Goal: Task Accomplishment & Management: Manage account settings

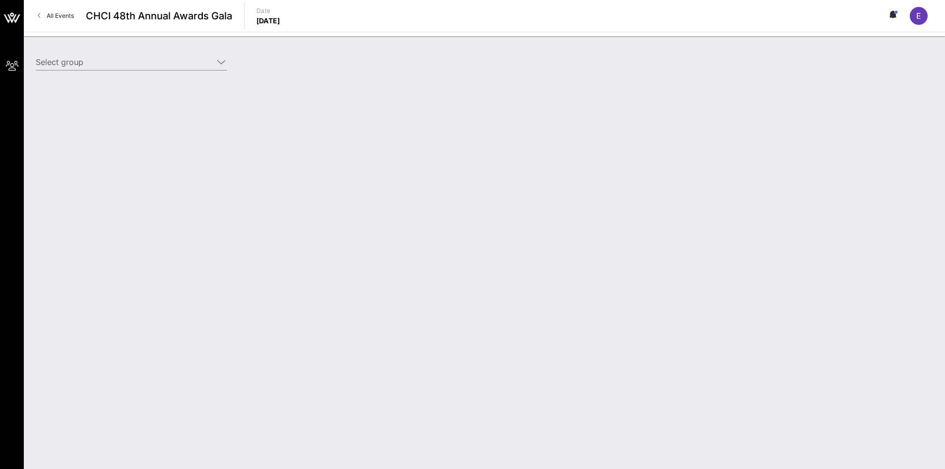
type input "American Beverage Association (American Beverage Association) [[PERSON_NAME], […"
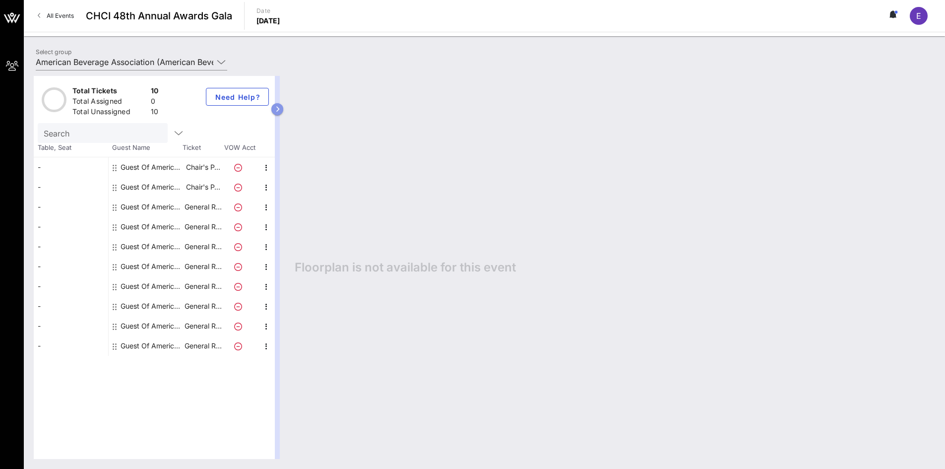
click at [277, 110] on icon "button" at bounding box center [277, 109] width 4 height 6
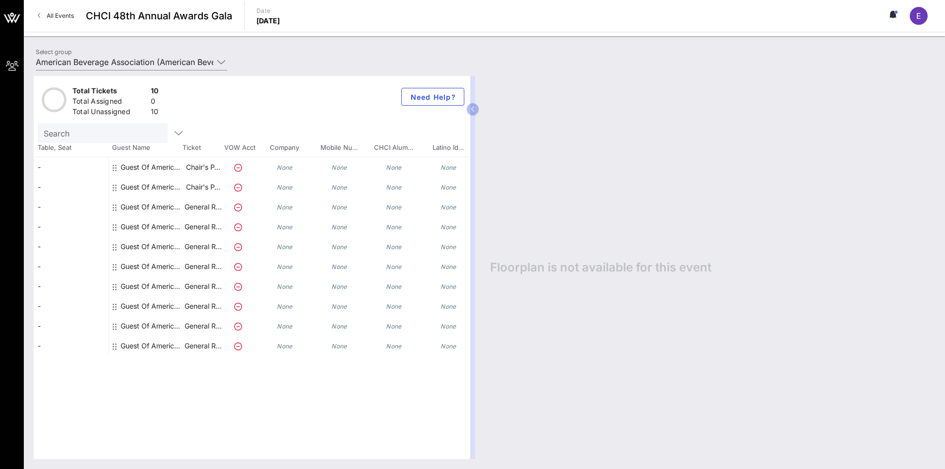
click at [72, 163] on div "-" at bounding box center [71, 167] width 74 height 20
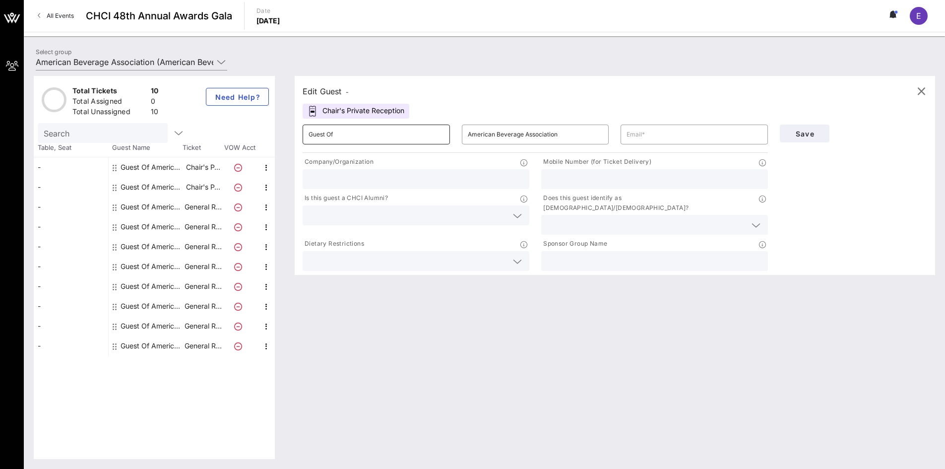
click at [363, 139] on input "Guest Of" at bounding box center [375, 134] width 135 height 16
drag, startPoint x: 400, startPoint y: 133, endPoint x: 304, endPoint y: 130, distance: 95.8
click at [304, 130] on div "​ Guest Of" at bounding box center [376, 134] width 147 height 20
click at [523, 127] on input "American Beverage Association" at bounding box center [535, 134] width 135 height 16
drag, startPoint x: 562, startPoint y: 135, endPoint x: 433, endPoint y: 131, distance: 129.5
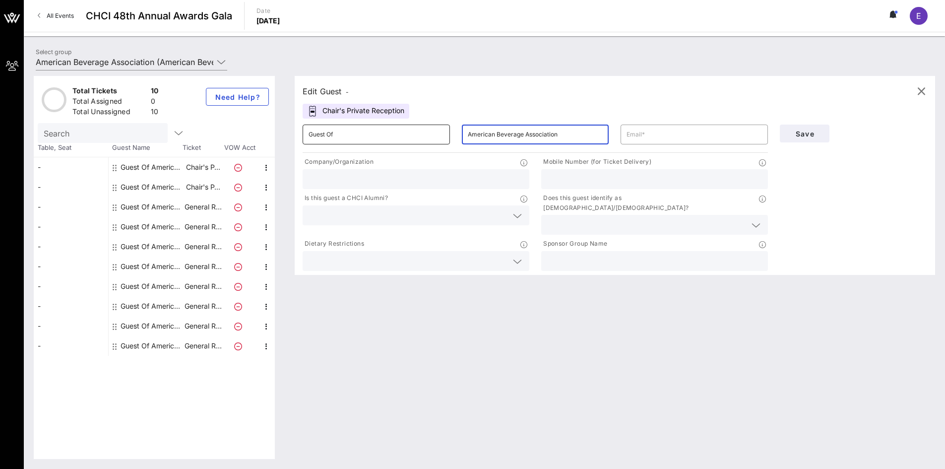
click at [433, 131] on div "​ Guest Of ​ American Beverage Association ​" at bounding box center [535, 135] width 477 height 32
drag, startPoint x: 374, startPoint y: 127, endPoint x: 284, endPoint y: 129, distance: 90.8
click at [284, 129] on div "Total Tickets 10 Total Assigned 0 Total Unassigned 10 Need Help? Search Table, …" at bounding box center [484, 267] width 901 height 383
type input "Franklin"
type input "[PERSON_NAME]"
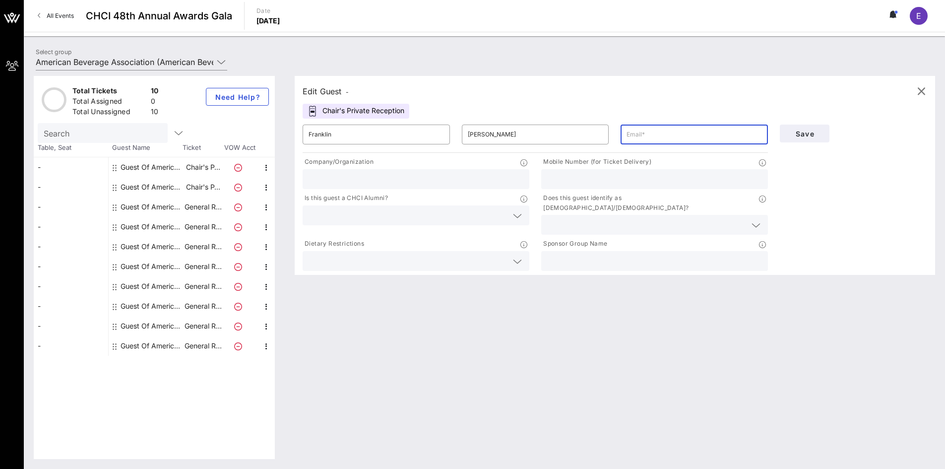
type input "e"
type input "[EMAIL_ADDRESS][DOMAIN_NAME]"
click at [416, 179] on input "text" at bounding box center [415, 179] width 215 height 13
type input "American Beverage Association"
click at [579, 218] on input "text" at bounding box center [646, 224] width 199 height 13
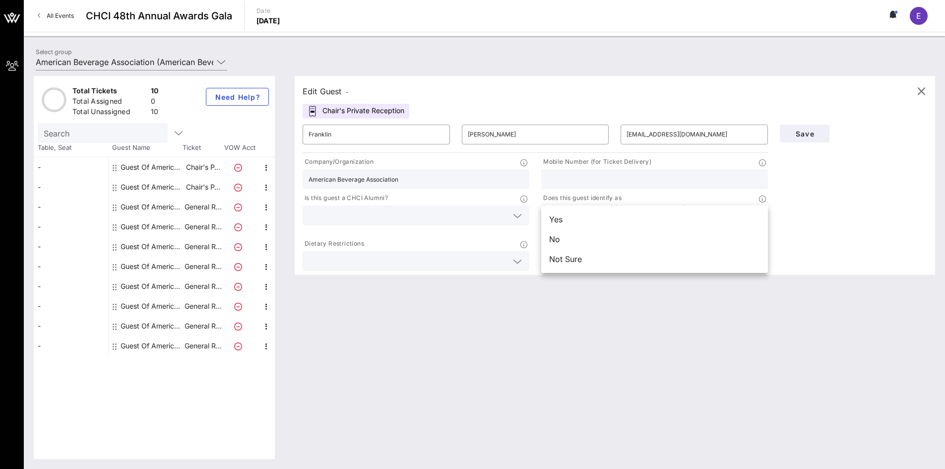
click at [441, 239] on div "Dietary Restrictions" at bounding box center [416, 245] width 227 height 12
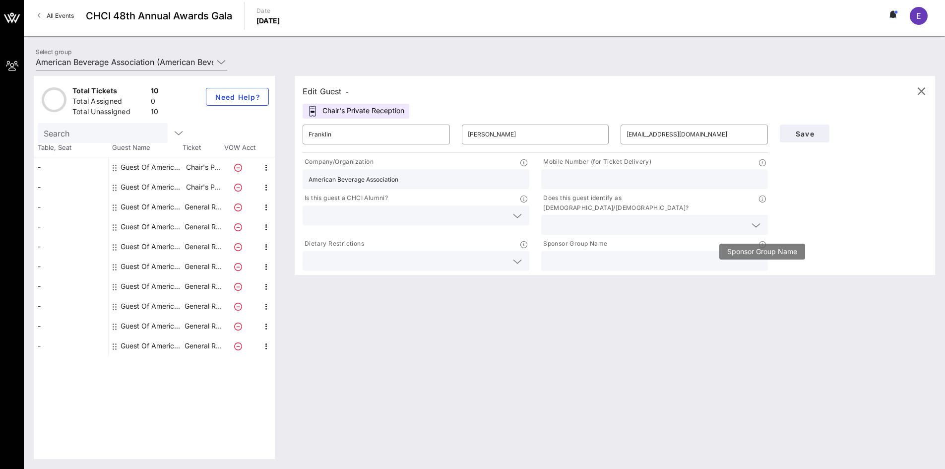
click at [760, 241] on icon at bounding box center [762, 244] width 7 height 7
click at [809, 135] on span "Save" at bounding box center [805, 133] width 34 height 8
click at [173, 134] on icon "button" at bounding box center [179, 133] width 12 height 12
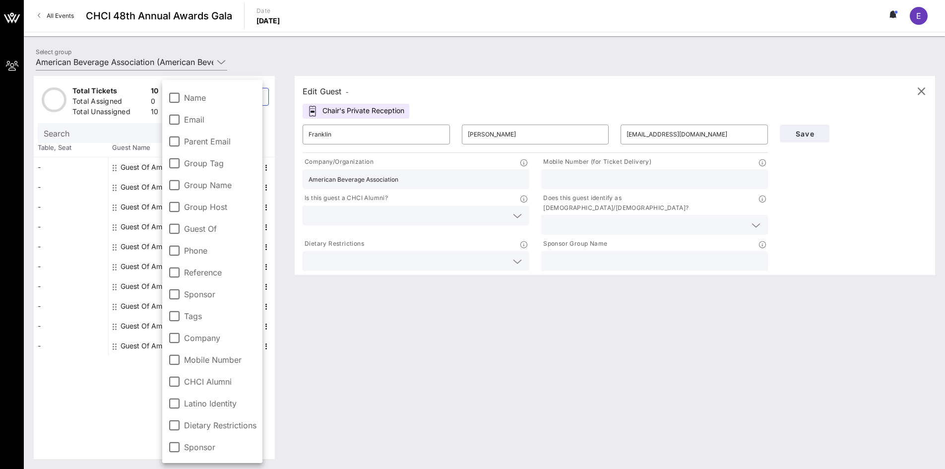
click at [351, 314] on div "Edit Guest - Chair's Private Reception ​ Franklin ​ Davis ​ fdavis@americanbeve…" at bounding box center [610, 267] width 650 height 383
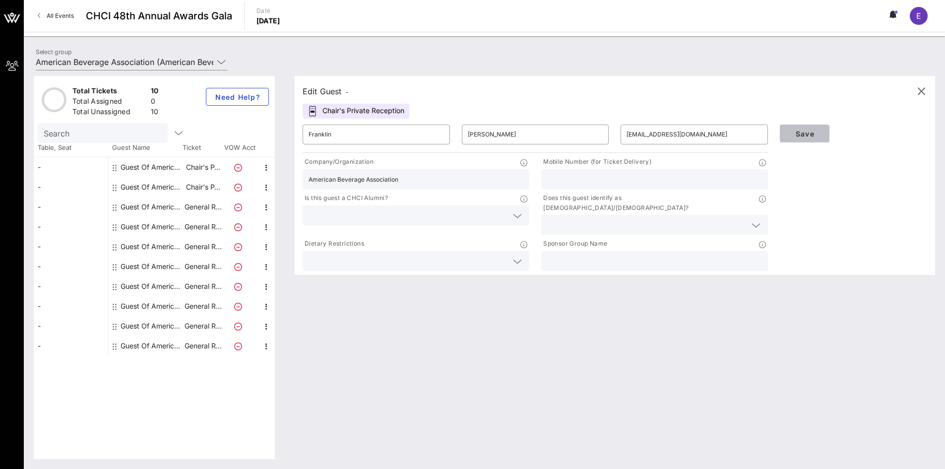
click at [799, 128] on button "Save" at bounding box center [805, 133] width 50 height 18
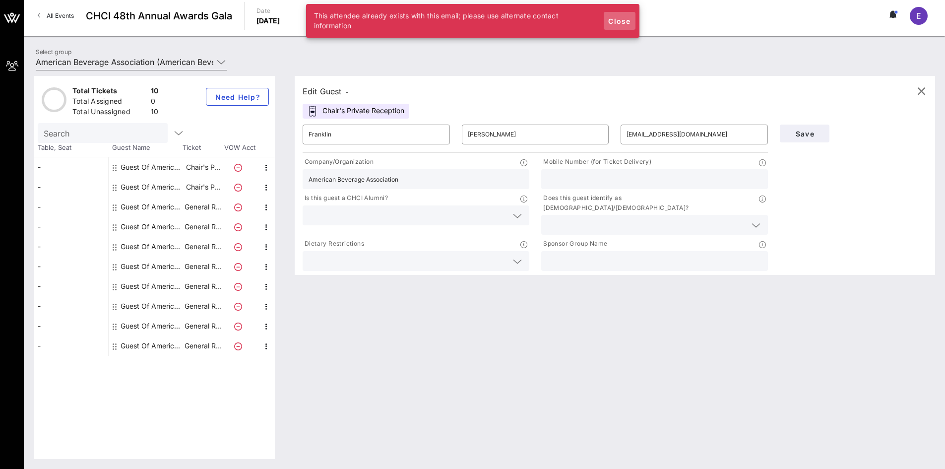
click at [606, 17] on button "Close" at bounding box center [620, 21] width 32 height 18
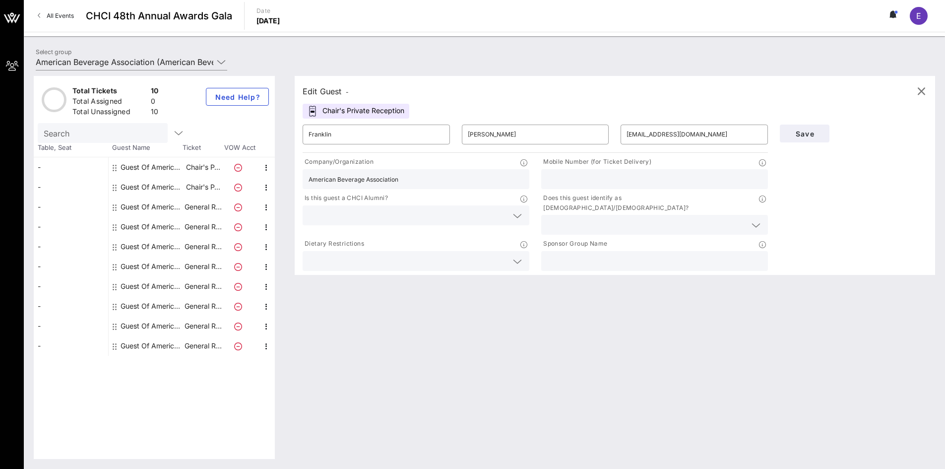
click at [895, 12] on circle at bounding box center [895, 11] width 3 height 3
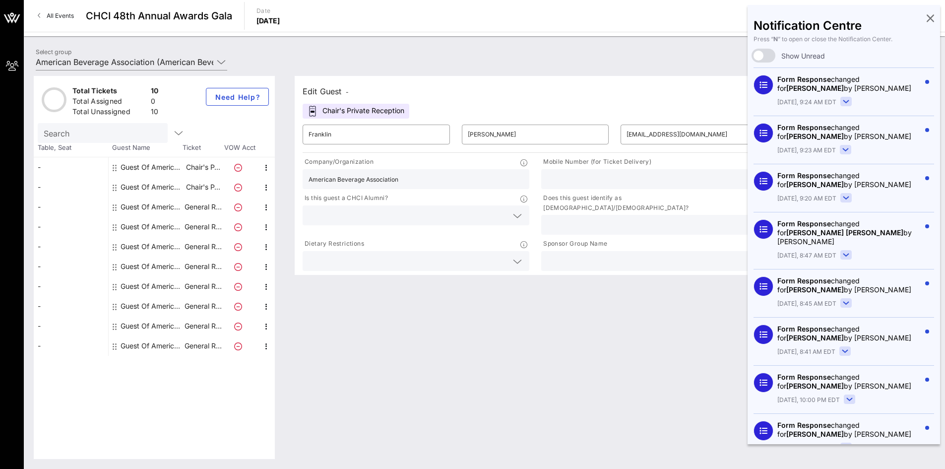
click at [926, 17] on icon at bounding box center [929, 18] width 7 height 2
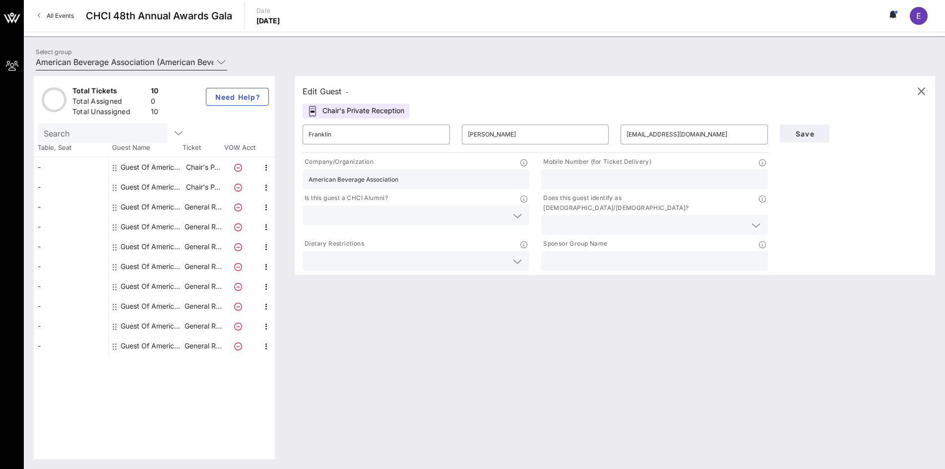
click at [159, 58] on input "American Beverage Association (American Beverage Association) [[PERSON_NAME], […" at bounding box center [125, 62] width 178 height 16
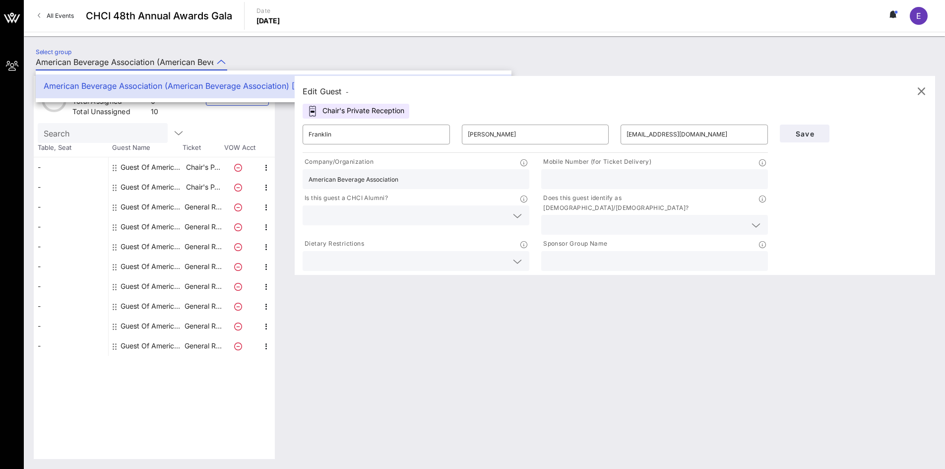
click at [316, 40] on div "Select group American Beverage Association (American Beverage Association) [Emi…" at bounding box center [484, 252] width 921 height 432
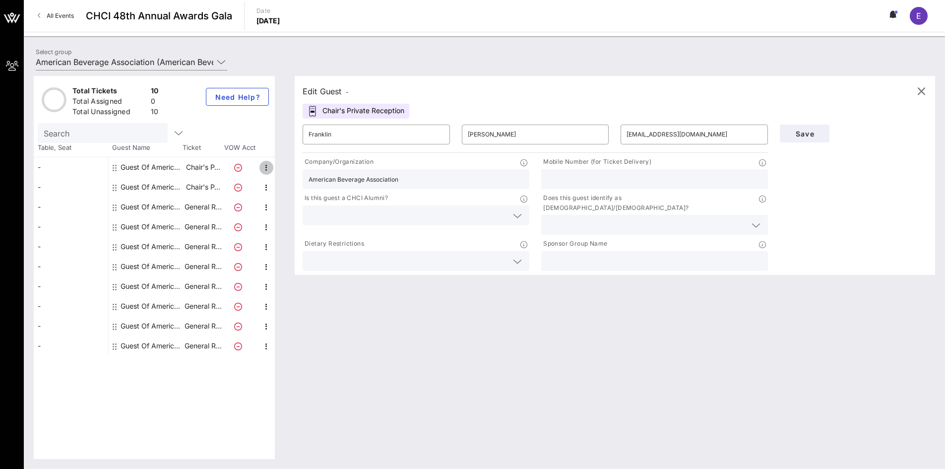
click at [266, 164] on icon "button" at bounding box center [266, 168] width 12 height 12
click at [496, 60] on div "Select group American Beverage Association (American Beverage Association) [Emi…" at bounding box center [484, 63] width 909 height 35
click at [926, 90] on icon "button" at bounding box center [921, 91] width 12 height 12
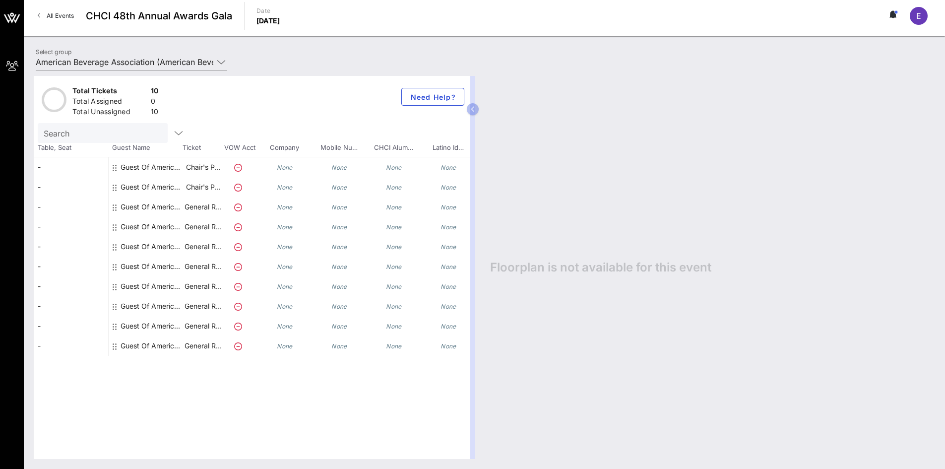
click at [77, 163] on div "-" at bounding box center [71, 167] width 74 height 20
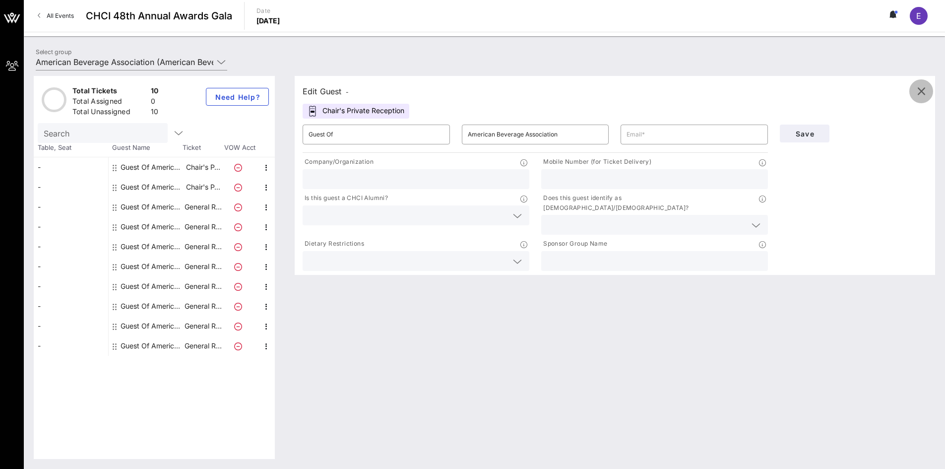
click at [919, 89] on icon "button" at bounding box center [921, 91] width 12 height 12
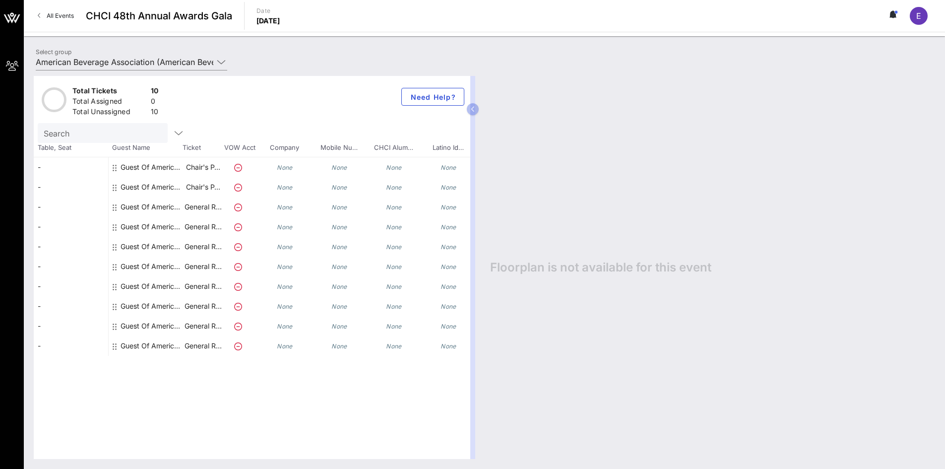
click at [162, 164] on div "Guest Of American Beverage Association" at bounding box center [152, 167] width 62 height 20
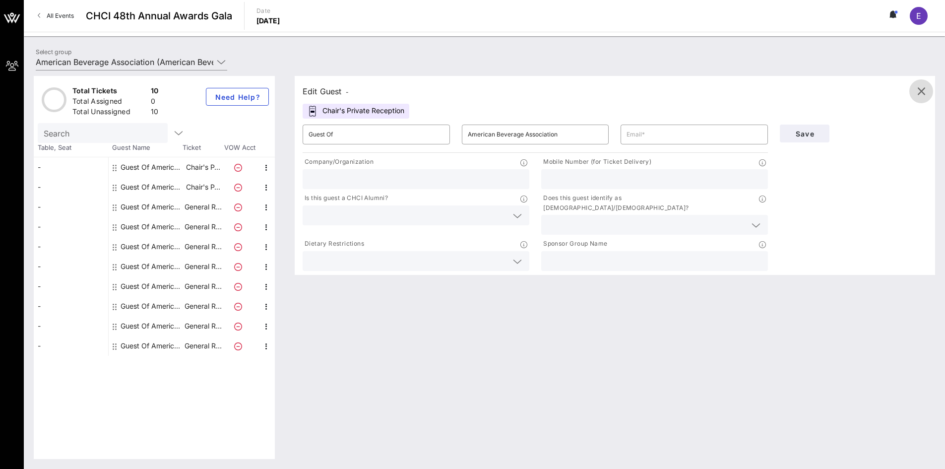
click at [929, 90] on span "button" at bounding box center [921, 91] width 24 height 12
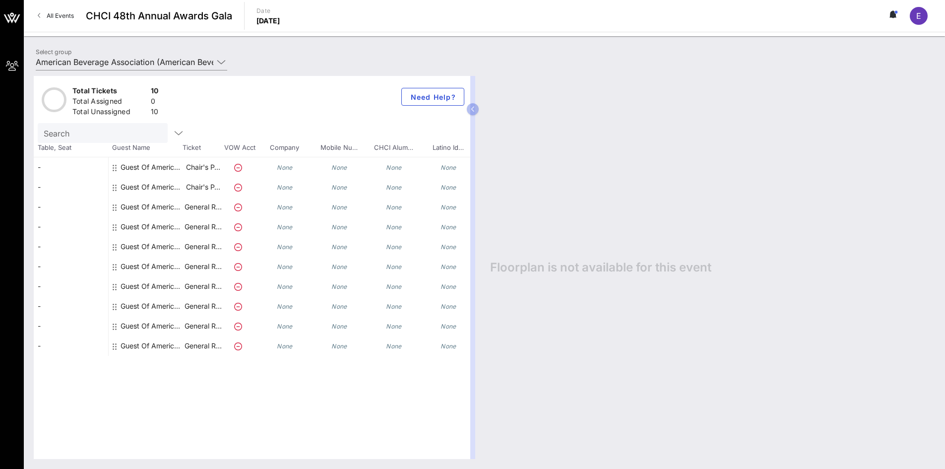
click at [85, 207] on div "-" at bounding box center [71, 207] width 74 height 20
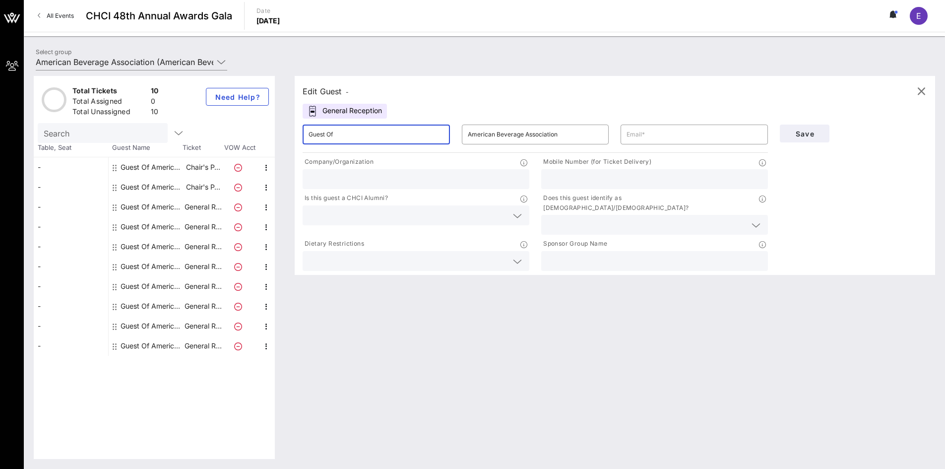
drag, startPoint x: 361, startPoint y: 136, endPoint x: 292, endPoint y: 131, distance: 69.1
click at [292, 131] on div "Edit Guest - General Reception ​ Guest Of ​ American Beverage Association ​ Com…" at bounding box center [610, 267] width 650 height 383
type input "[PERSON_NAME]"
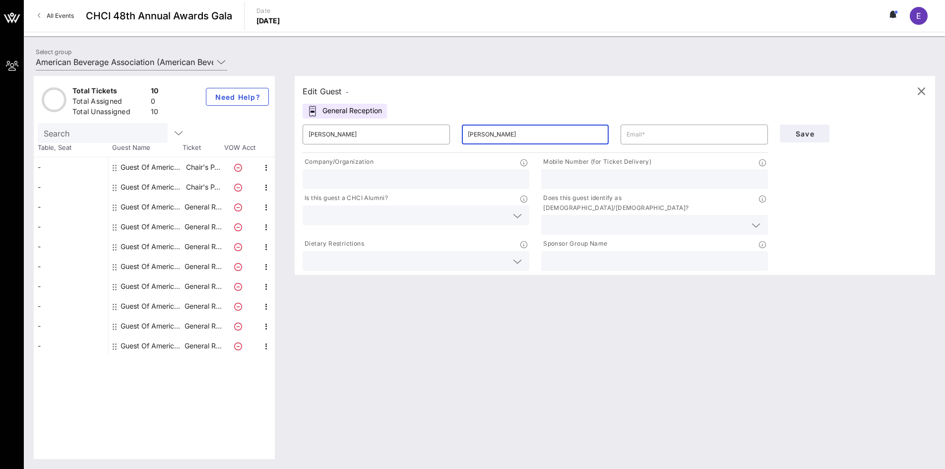
type input "[PERSON_NAME]"
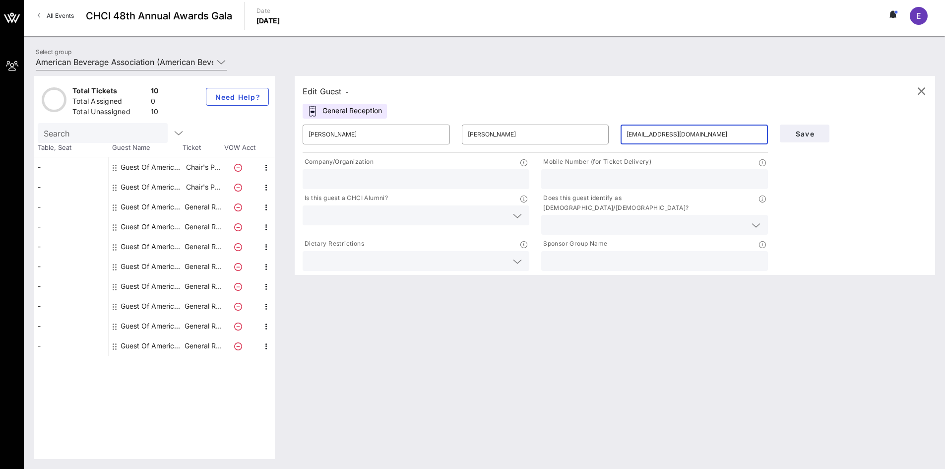
type input "[EMAIL_ADDRESS][DOMAIN_NAME]"
click at [451, 169] on div "Company/Organization" at bounding box center [416, 163] width 227 height 12
click at [455, 175] on input "text" at bounding box center [415, 179] width 215 height 13
type input "American Beverage Association"
click at [555, 184] on input "text" at bounding box center [654, 179] width 215 height 13
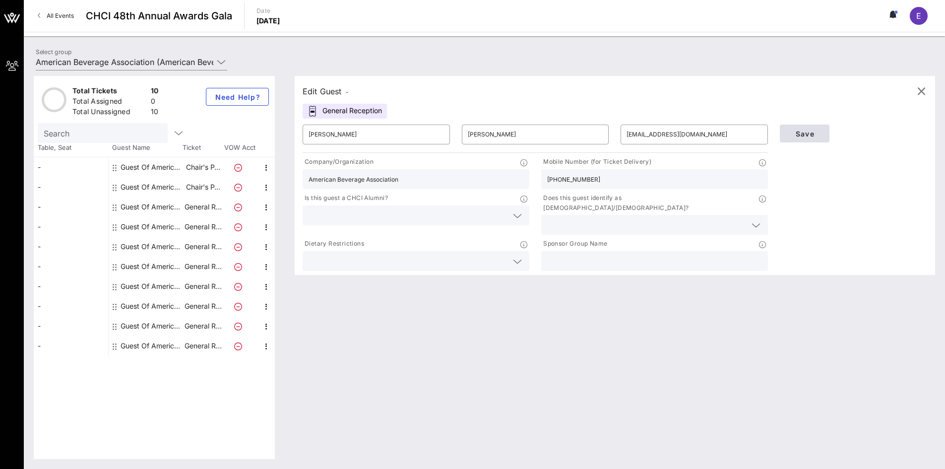
type input "440-725-4797"
click at [802, 131] on span "Save" at bounding box center [805, 133] width 34 height 8
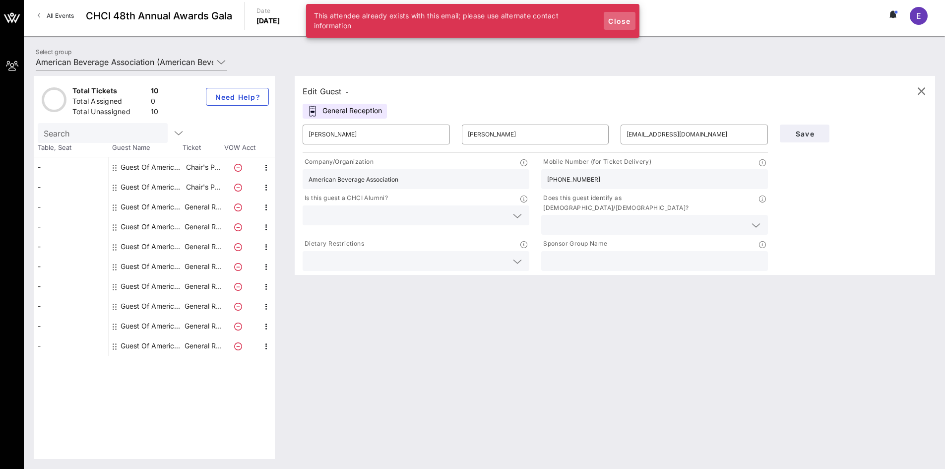
click at [612, 25] on button "Close" at bounding box center [620, 21] width 32 height 18
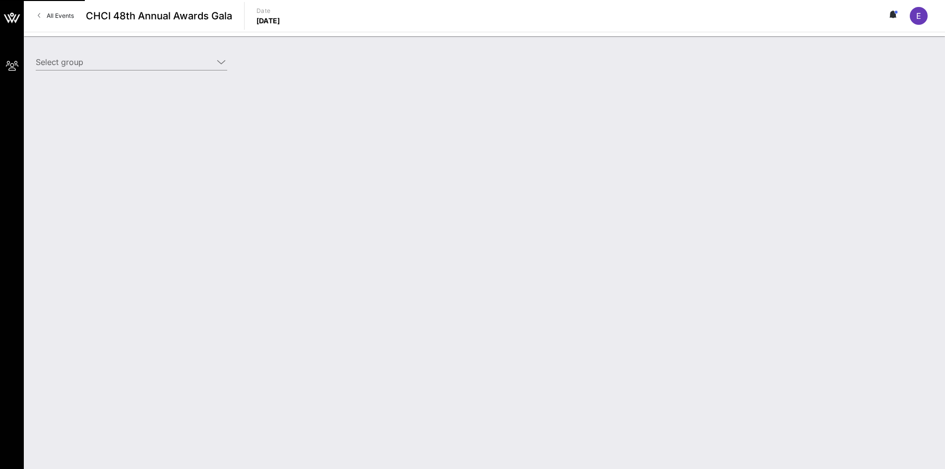
type input "American Beverage Association (American Beverage Association) [[PERSON_NAME], […"
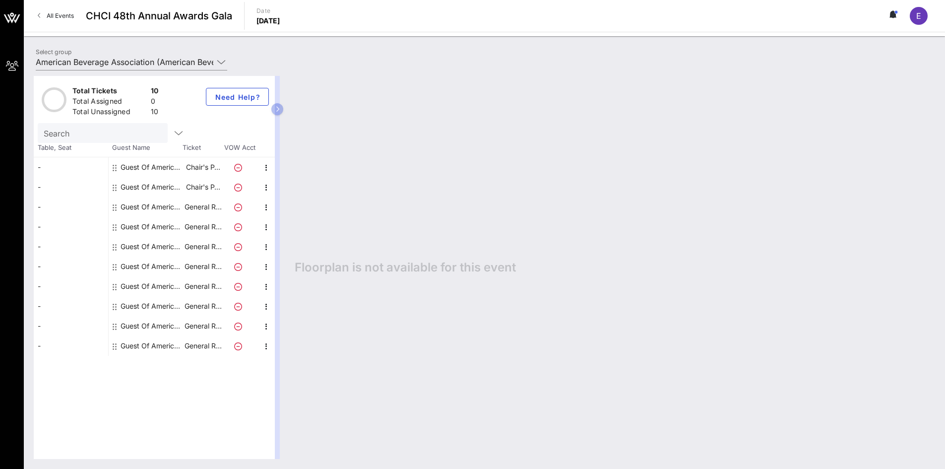
click at [911, 18] on div "E" at bounding box center [919, 16] width 18 height 18
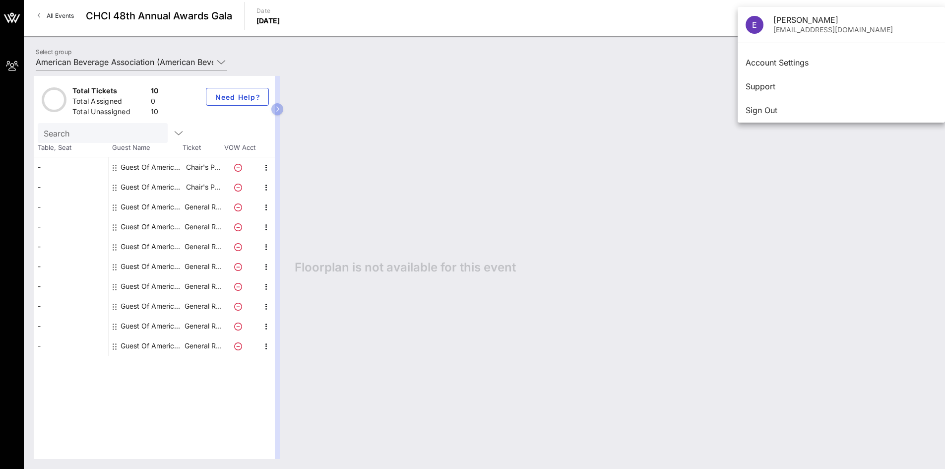
click at [497, 109] on div "Floorplan is not available for this event" at bounding box center [610, 267] width 650 height 383
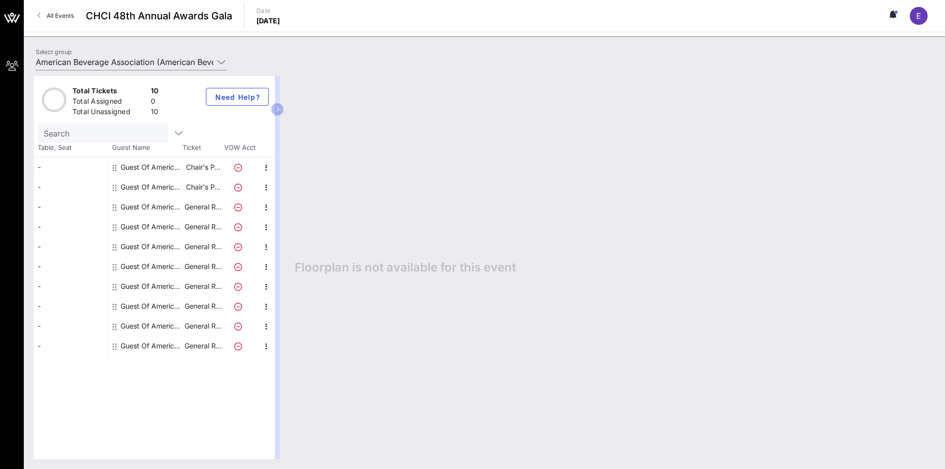
click at [43, 16] on link "All Events" at bounding box center [56, 16] width 48 height 16
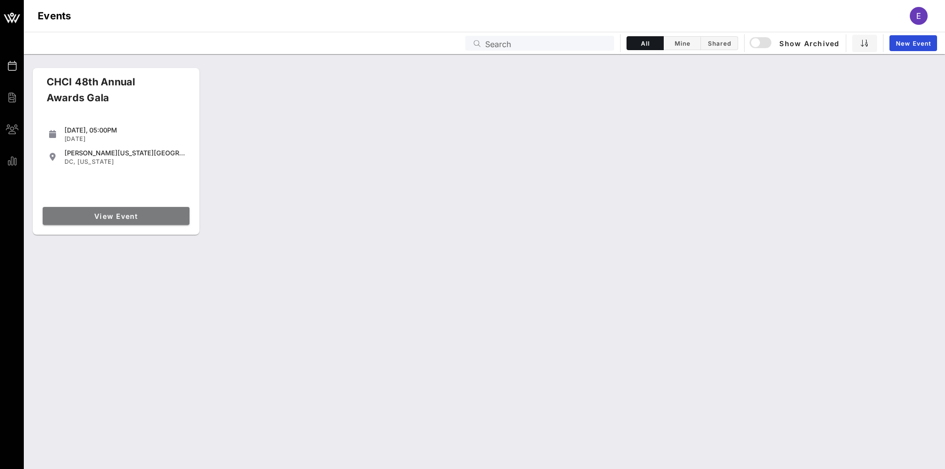
click at [127, 215] on span "View Event" at bounding box center [116, 216] width 139 height 8
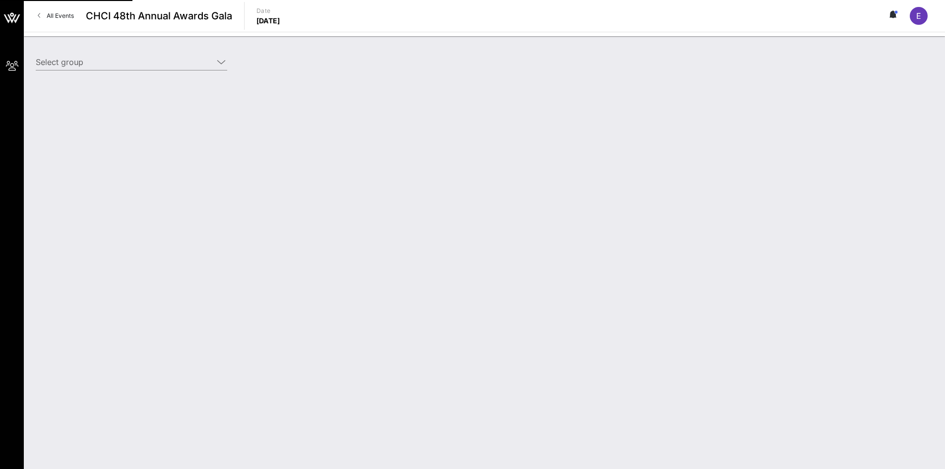
type input "American Beverage Association (American Beverage Association) [[PERSON_NAME], […"
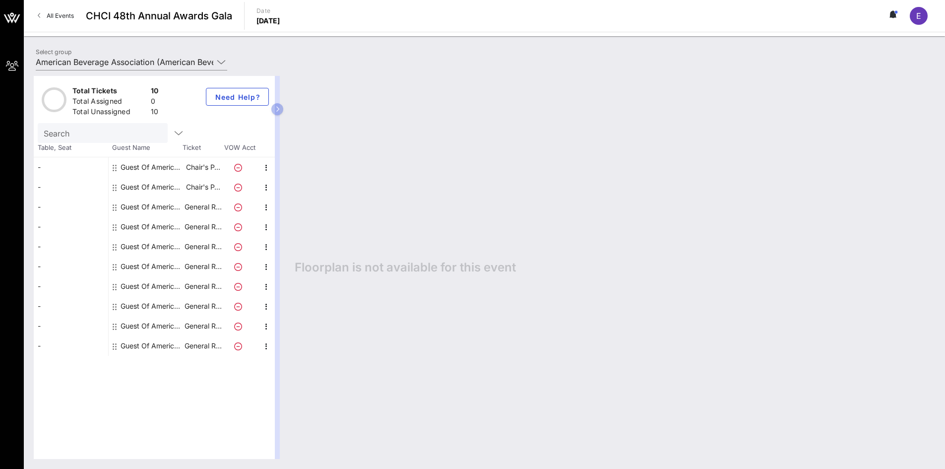
click at [87, 96] on div "Total Assigned 0" at bounding box center [115, 102] width 90 height 16
click at [178, 132] on div "Search" at bounding box center [115, 133] width 154 height 20
click at [173, 131] on icon "button" at bounding box center [179, 133] width 12 height 12
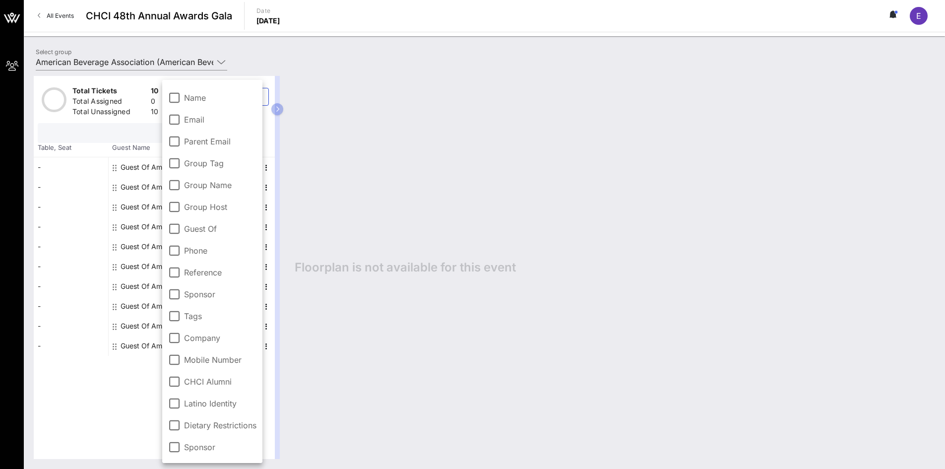
click at [90, 134] on input "text" at bounding box center [102, 132] width 116 height 13
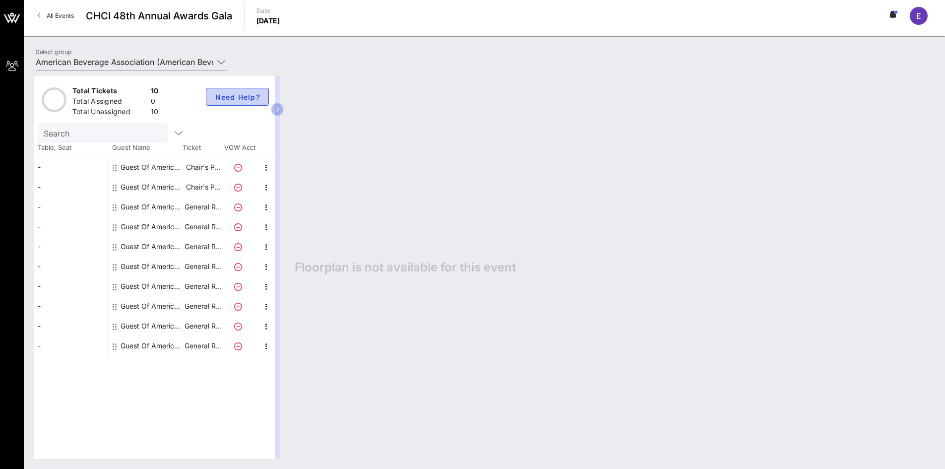
click at [228, 100] on span "Need Help?" at bounding box center [237, 97] width 46 height 8
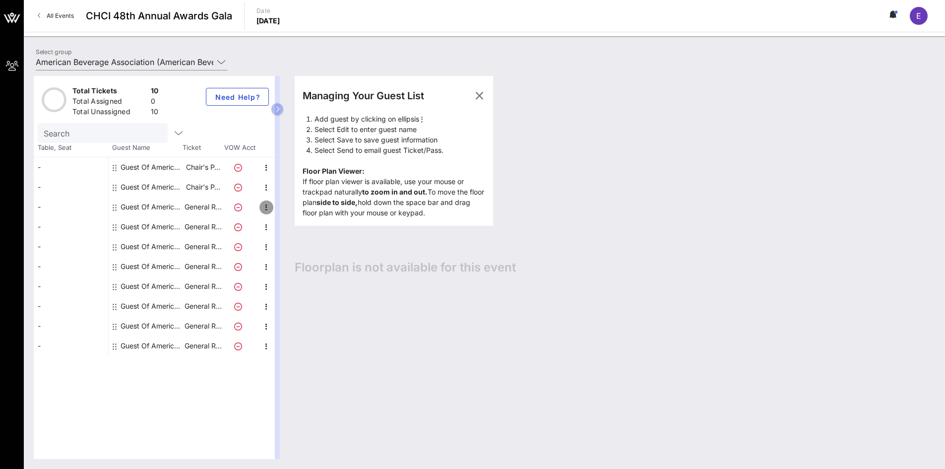
click at [262, 211] on icon "button" at bounding box center [266, 207] width 12 height 12
click at [277, 209] on div "Edit" at bounding box center [291, 210] width 36 height 20
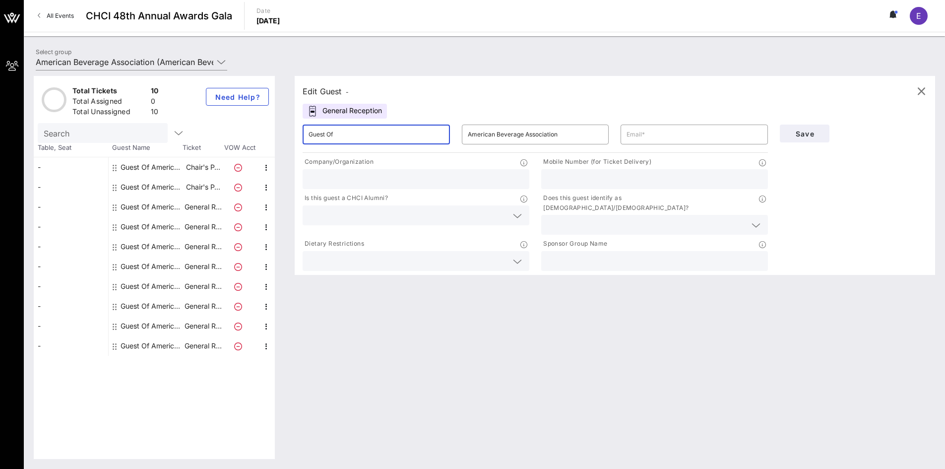
drag, startPoint x: 397, startPoint y: 137, endPoint x: 259, endPoint y: 143, distance: 138.0
click at [259, 143] on div "Total Tickets 10 Total Assigned 0 Total Unassigned 10 Need Help? Search Table, …" at bounding box center [484, 267] width 901 height 383
type input "[PERSON_NAME]"
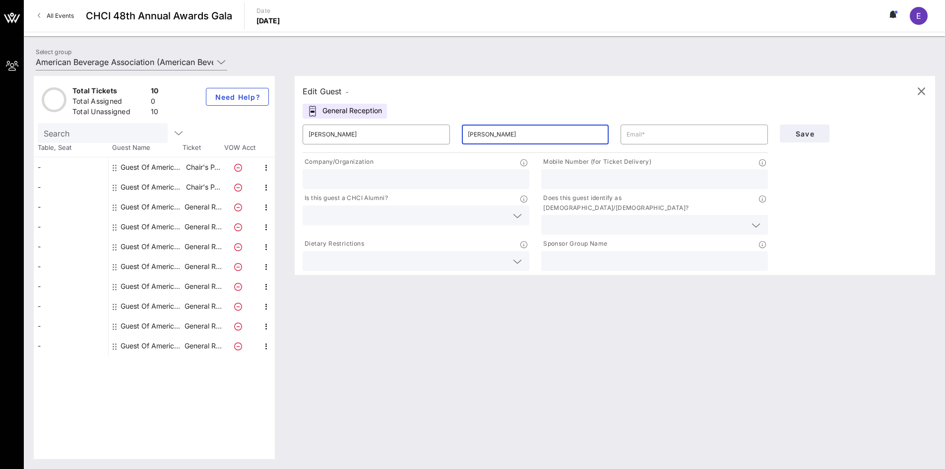
type input "[PERSON_NAME]"
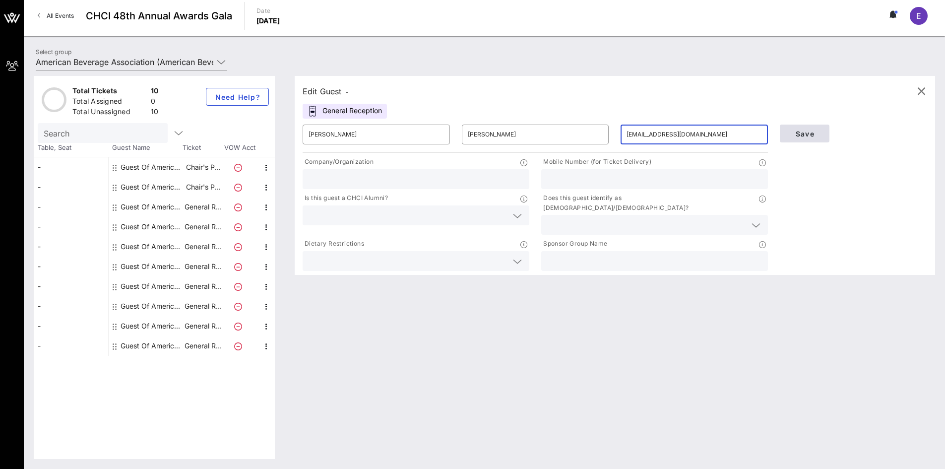
type input "[EMAIL_ADDRESS][DOMAIN_NAME]"
click at [806, 127] on button "Save" at bounding box center [805, 133] width 50 height 18
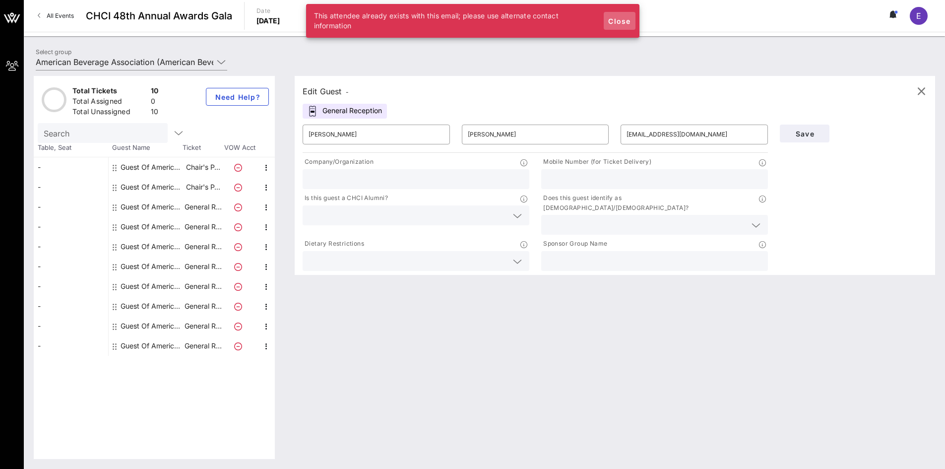
click at [624, 23] on span "Close" at bounding box center [620, 21] width 24 height 8
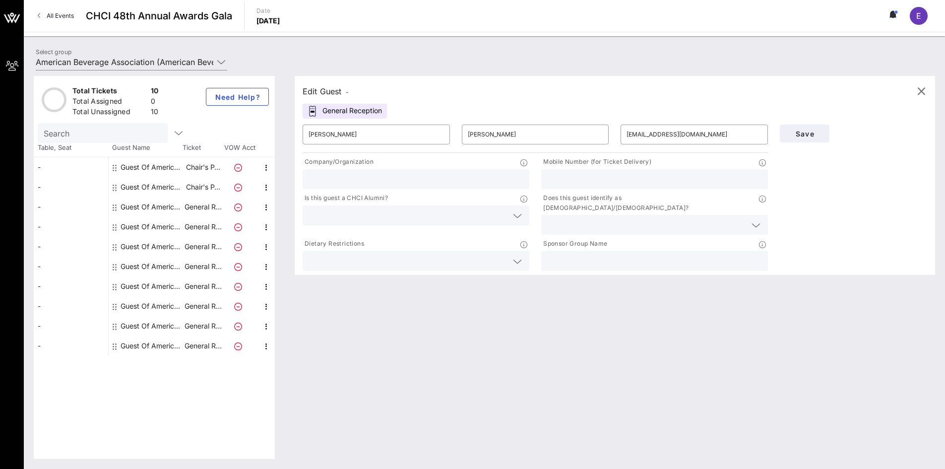
click at [747, 101] on div "Edit Guest - General Reception ​ [PERSON_NAME] ​ [PERSON_NAME] ​ [EMAIL_ADDRESS…" at bounding box center [615, 175] width 640 height 199
click at [917, 93] on icon "button" at bounding box center [921, 91] width 12 height 12
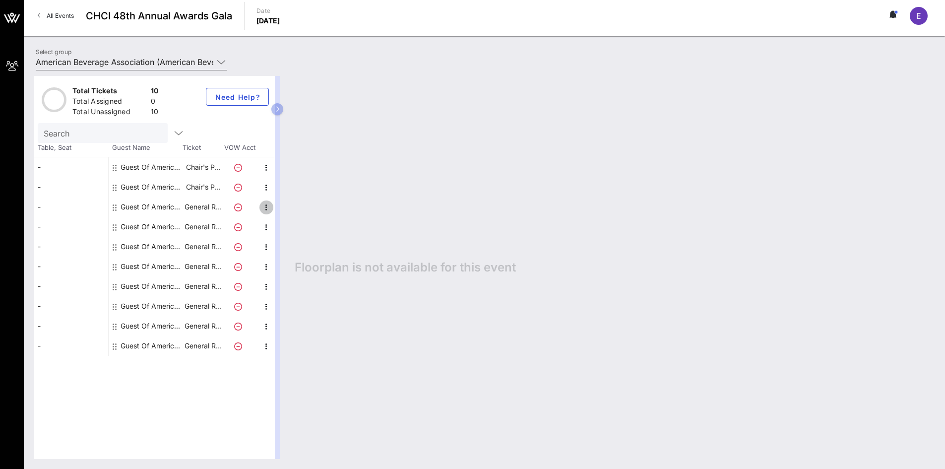
click at [262, 208] on icon "button" at bounding box center [266, 207] width 12 height 12
click at [289, 210] on div "Edit" at bounding box center [291, 210] width 20 height 8
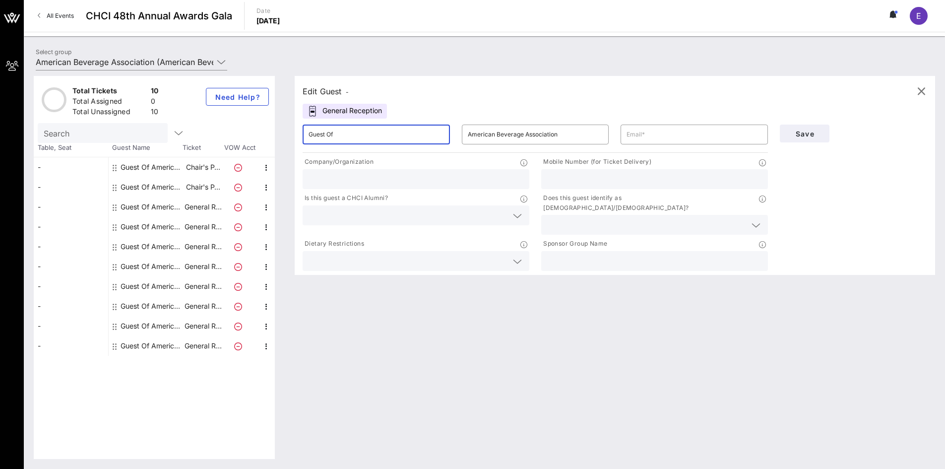
drag, startPoint x: 343, startPoint y: 138, endPoint x: 294, endPoint y: 138, distance: 49.1
click at [294, 138] on div "Edit Guest - General Reception ​ Guest Of ​ American Beverage Association ​ Com…" at bounding box center [610, 267] width 650 height 383
type input "[PERSON_NAME]"
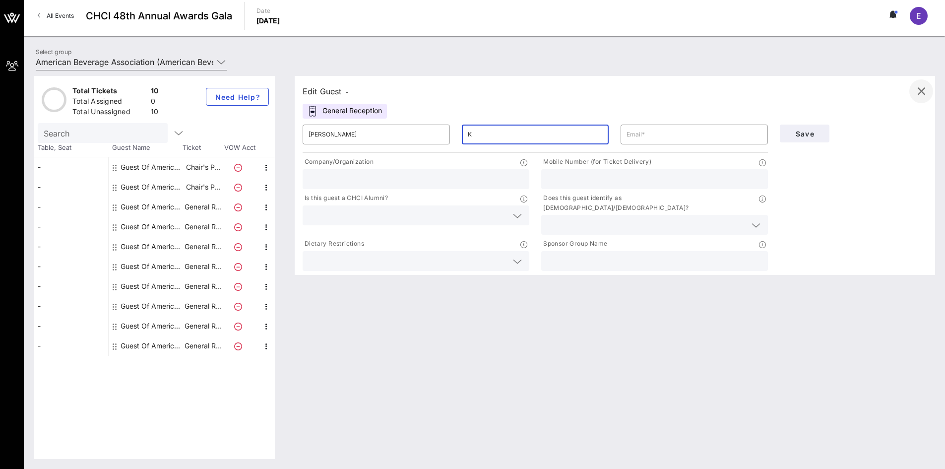
type input "K"
click at [921, 87] on icon "button" at bounding box center [921, 91] width 12 height 12
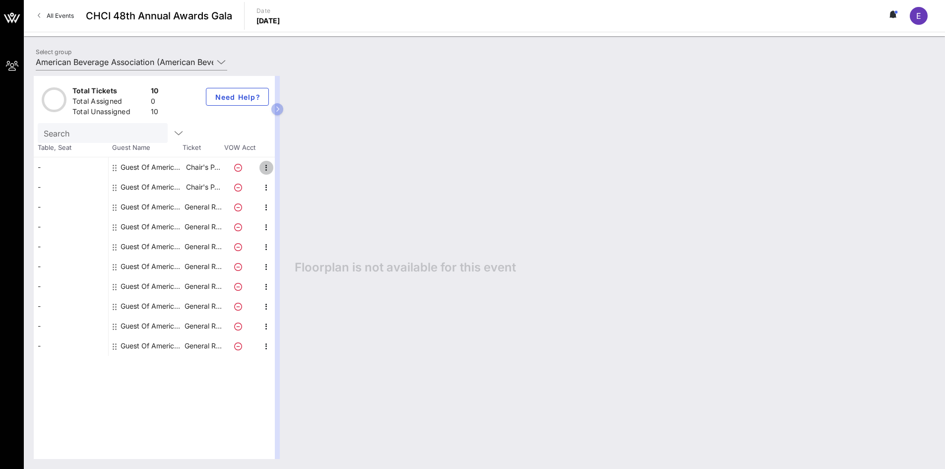
click at [265, 165] on icon "button" at bounding box center [266, 168] width 12 height 12
click at [284, 172] on div "Edit" at bounding box center [291, 171] width 20 height 8
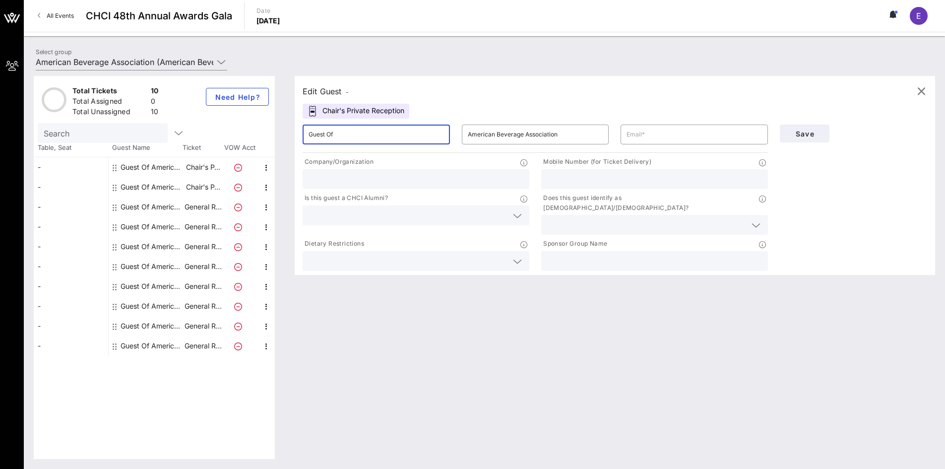
drag, startPoint x: 344, startPoint y: 138, endPoint x: 306, endPoint y: 138, distance: 38.2
click at [306, 138] on div "​ Guest Of" at bounding box center [376, 134] width 147 height 20
type input "[PERSON_NAME]"
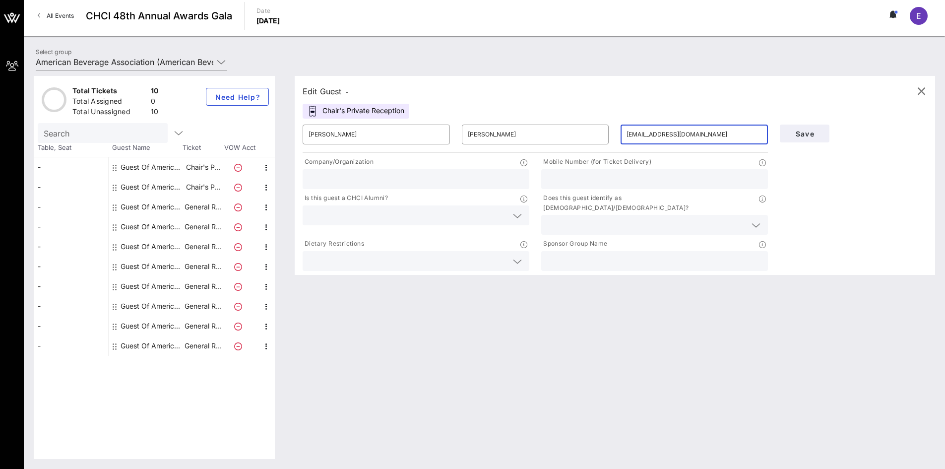
type input "[EMAIL_ADDRESS][DOMAIN_NAME]"
click at [379, 169] on div at bounding box center [415, 179] width 215 height 20
type input "American Beverage Association"
click at [515, 255] on icon at bounding box center [517, 261] width 9 height 12
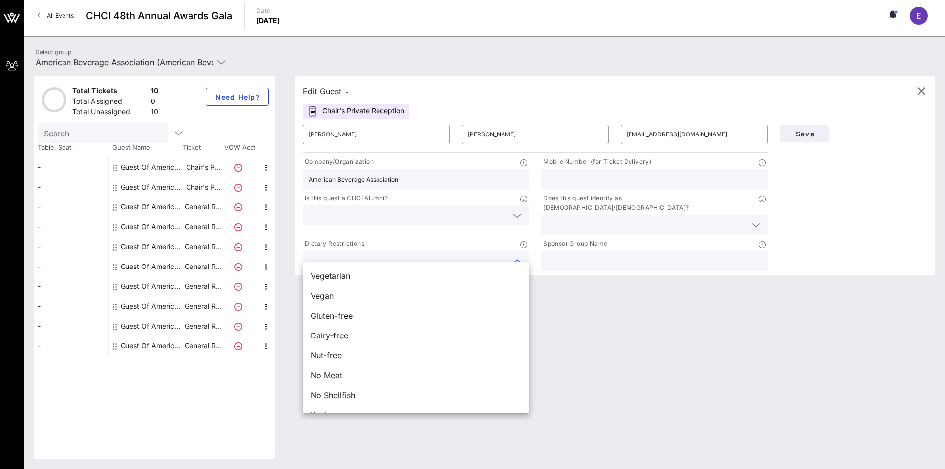
click at [496, 239] on div "Dietary Restrictions" at bounding box center [416, 245] width 227 height 12
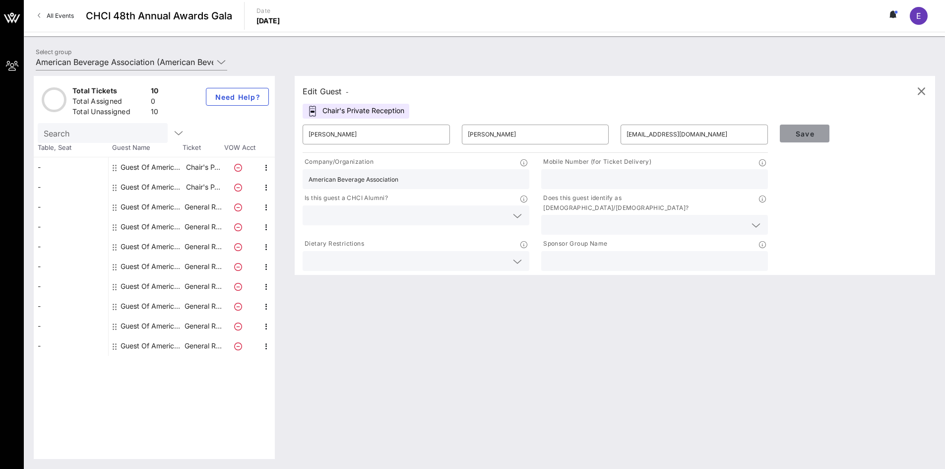
click at [813, 135] on span "Save" at bounding box center [805, 133] width 34 height 8
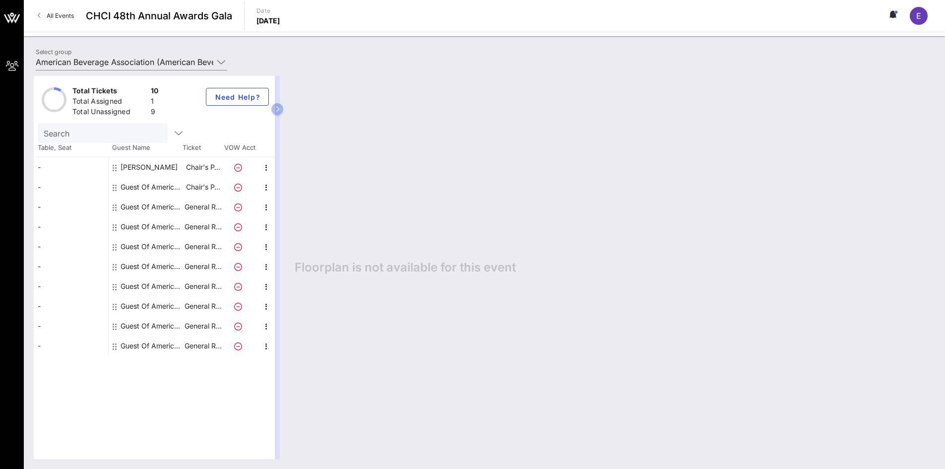
click at [72, 226] on div "-" at bounding box center [71, 227] width 74 height 20
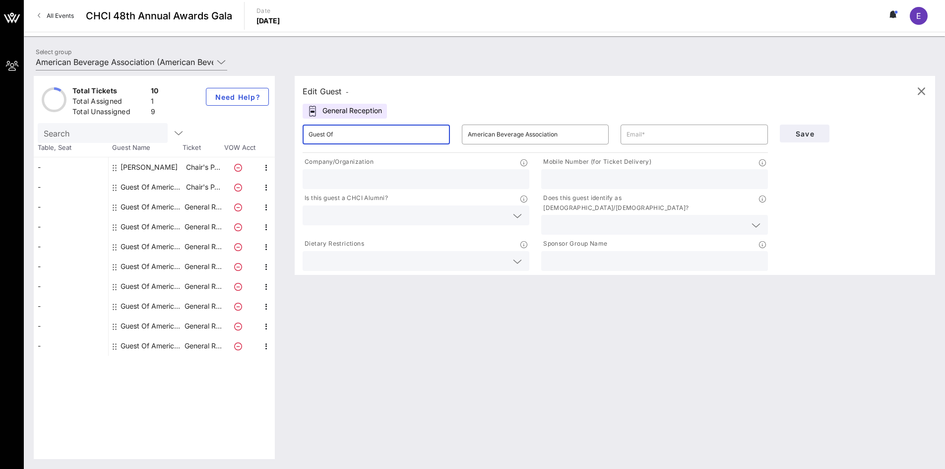
drag, startPoint x: 378, startPoint y: 138, endPoint x: 227, endPoint y: 135, distance: 151.3
click at [227, 135] on div "Total Tickets 10 Total Assigned 1 Total Unassigned 9 Need Help? Search Table, S…" at bounding box center [484, 267] width 901 height 383
type input "[PERSON_NAME]"
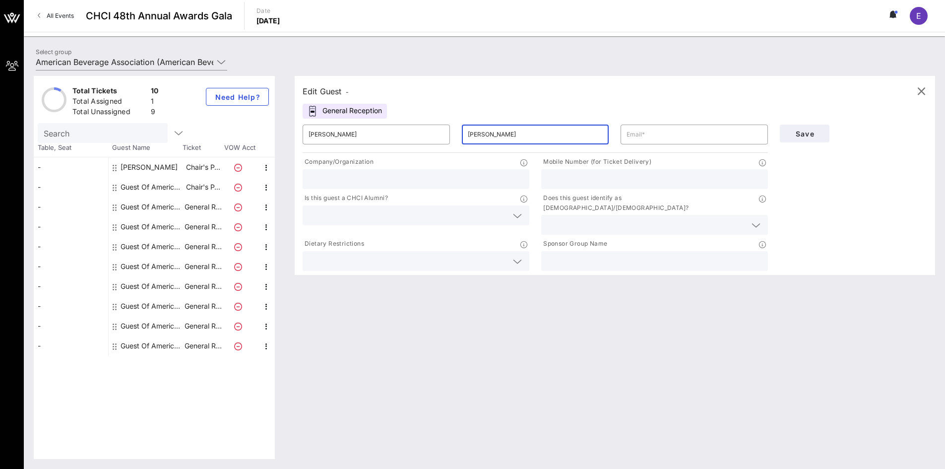
type input "[PERSON_NAME]"
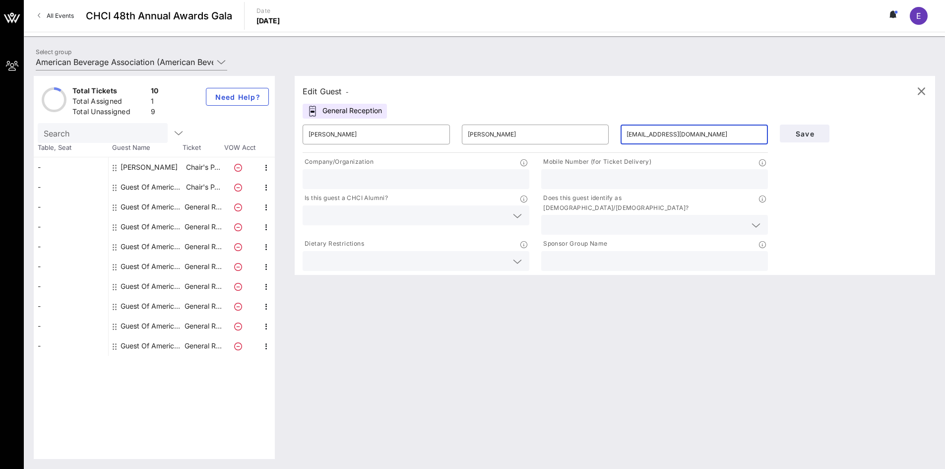
type input "[EMAIL_ADDRESS][DOMAIN_NAME]"
click at [481, 254] on input "text" at bounding box center [407, 260] width 199 height 13
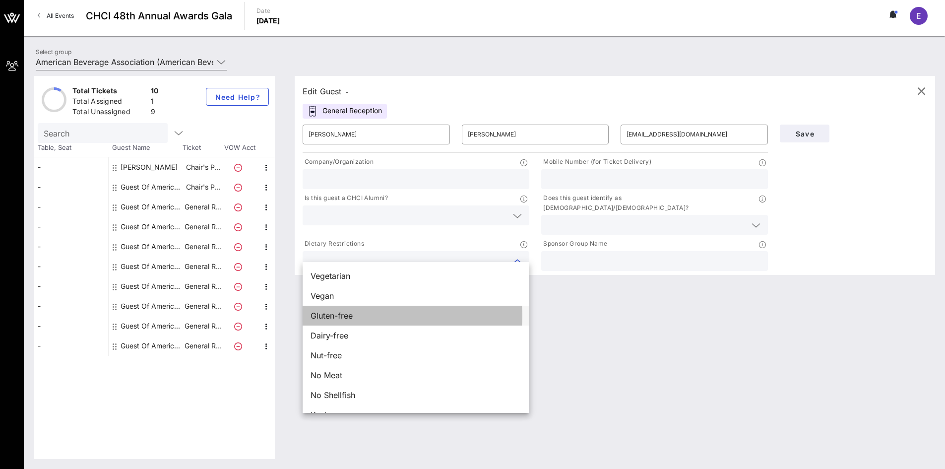
click at [362, 318] on div "Gluten-free" at bounding box center [416, 316] width 227 height 20
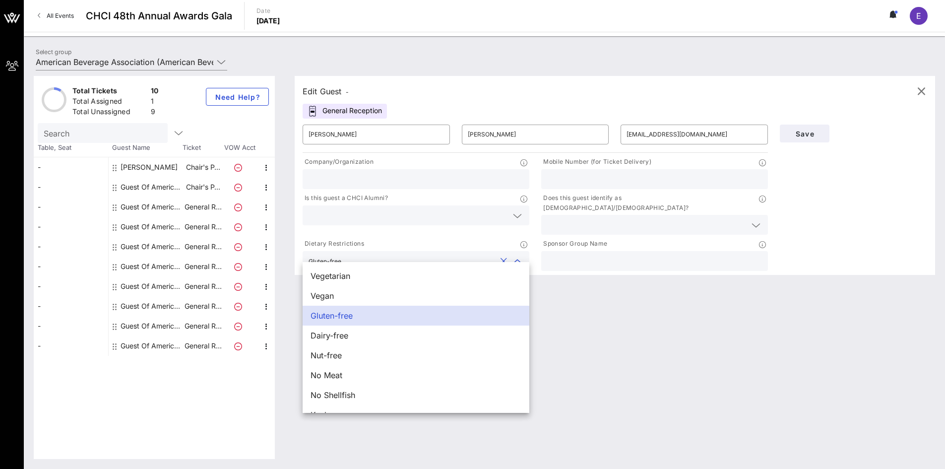
click at [609, 178] on input "text" at bounding box center [654, 179] width 215 height 13
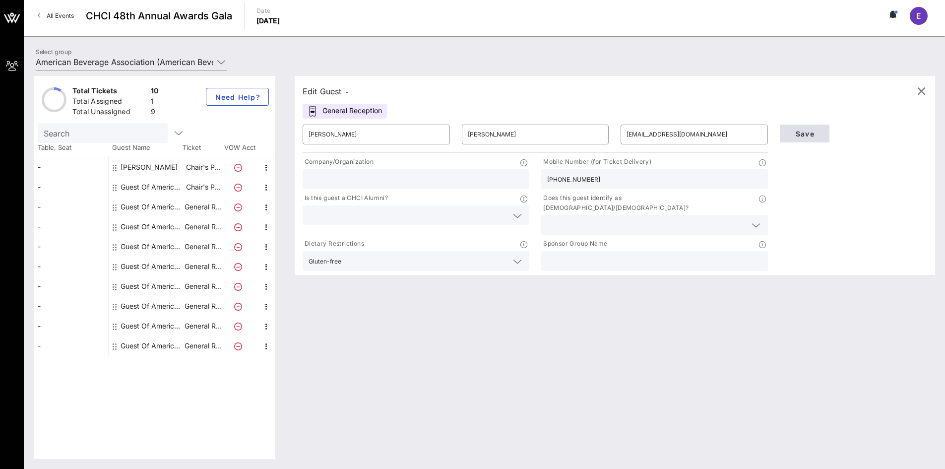
type input "[PHONE_NUMBER]"
click at [799, 136] on span "Save" at bounding box center [805, 133] width 34 height 8
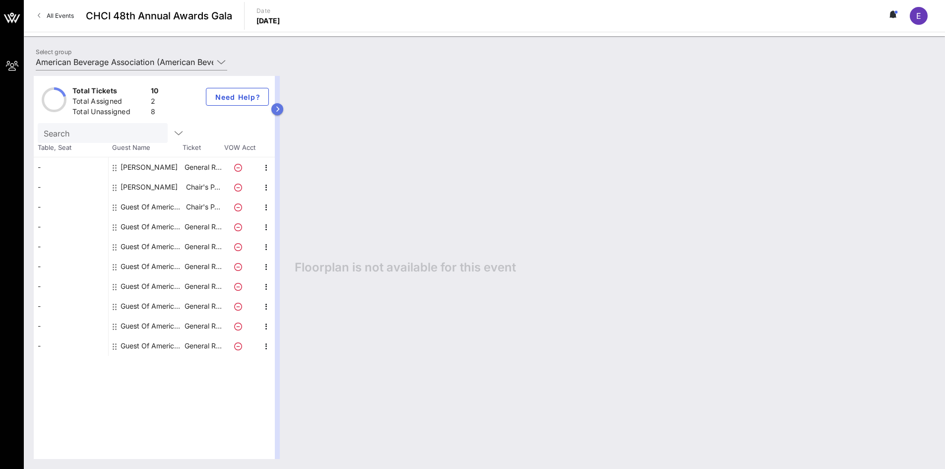
click at [278, 112] on button "button" at bounding box center [277, 109] width 12 height 12
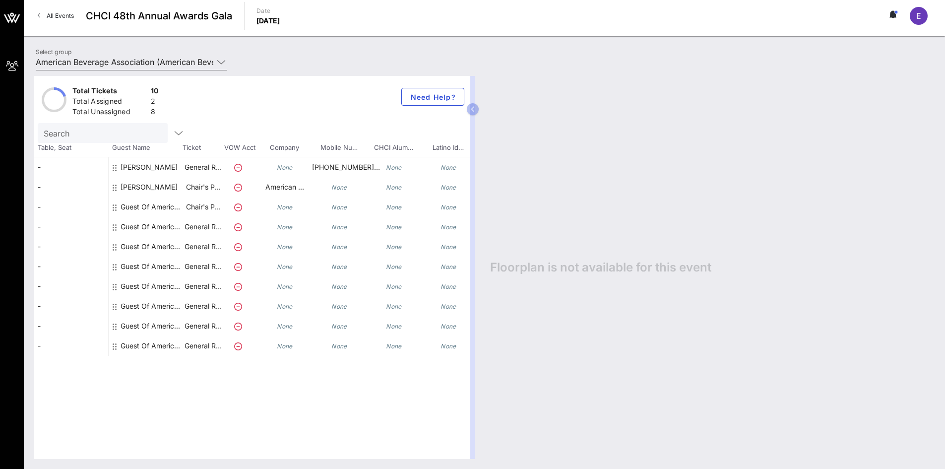
click at [150, 223] on div "Guest Of American Beverage Association" at bounding box center [152, 227] width 62 height 20
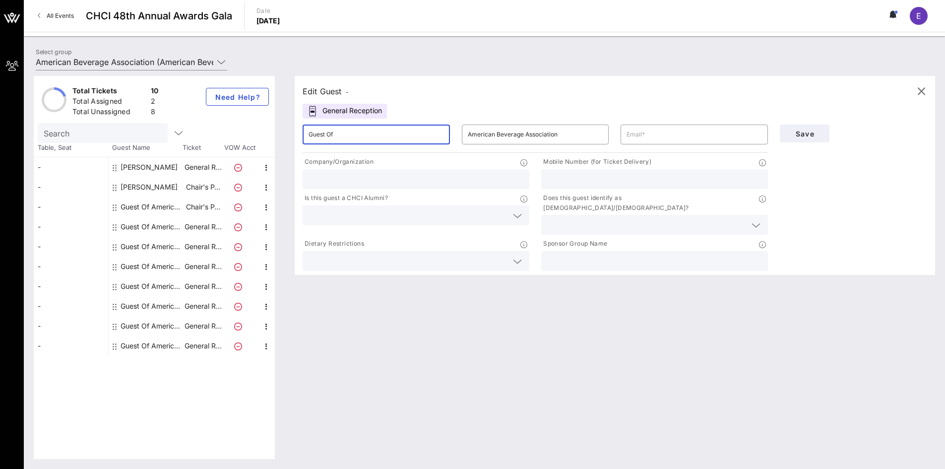
drag, startPoint x: 356, startPoint y: 133, endPoint x: 285, endPoint y: 133, distance: 71.4
click at [285, 133] on div "Edit Guest - General Reception ​ Guest Of ​ American Beverage Association ​ Com…" at bounding box center [610, 267] width 650 height 383
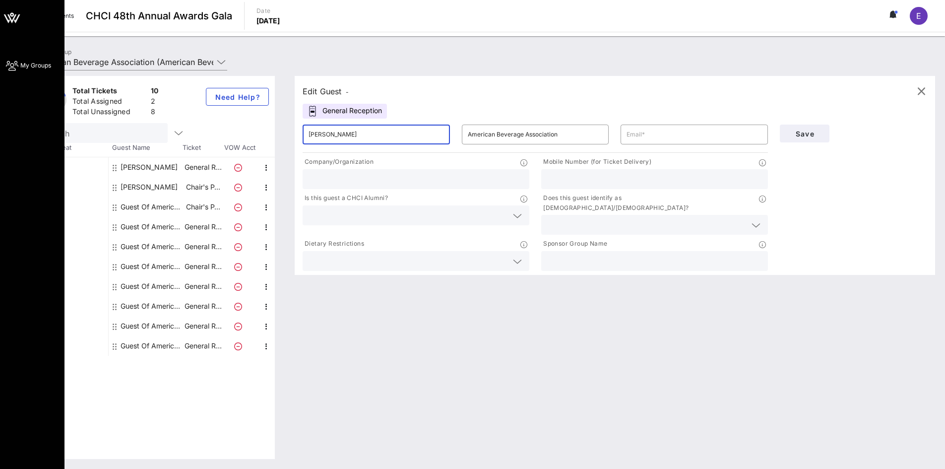
type input "[PERSON_NAME]"
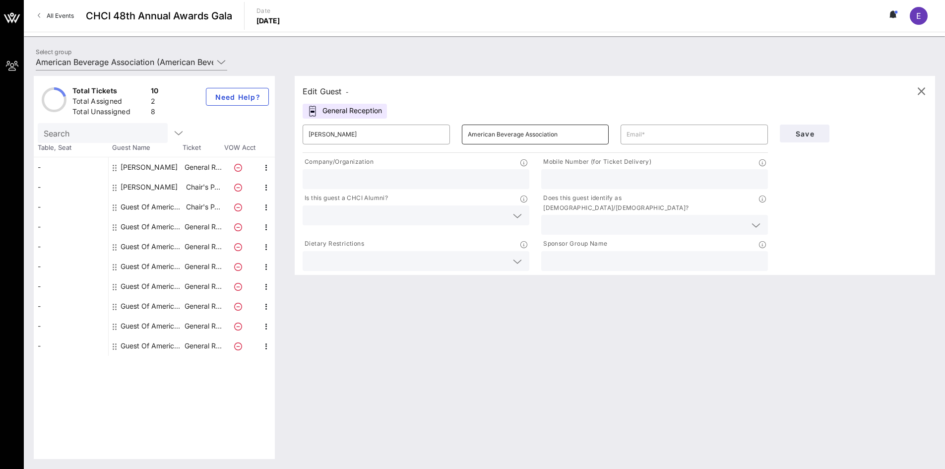
click at [550, 135] on input "American Beverage Association" at bounding box center [535, 134] width 135 height 16
drag, startPoint x: 562, startPoint y: 132, endPoint x: 454, endPoint y: 136, distance: 107.7
click at [454, 136] on div "​ [PERSON_NAME] ​ American Beverage Association ​" at bounding box center [535, 135] width 477 height 32
click at [439, 186] on div at bounding box center [415, 179] width 215 height 20
paste input "American Beverage Association"
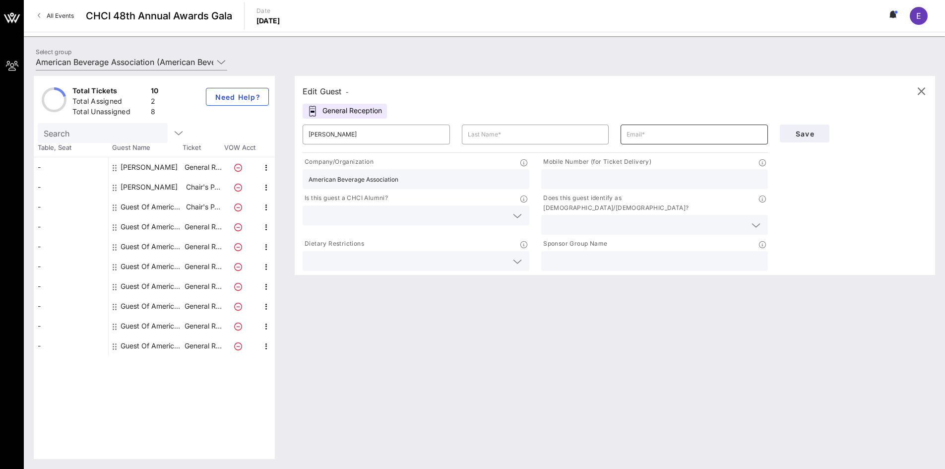
type input "American Beverage Association"
click at [642, 131] on input "text" at bounding box center [693, 134] width 135 height 16
click at [539, 137] on input "text" at bounding box center [535, 134] width 135 height 16
type input "[PERSON_NAME]"
click at [699, 134] on input "text" at bounding box center [693, 134] width 135 height 16
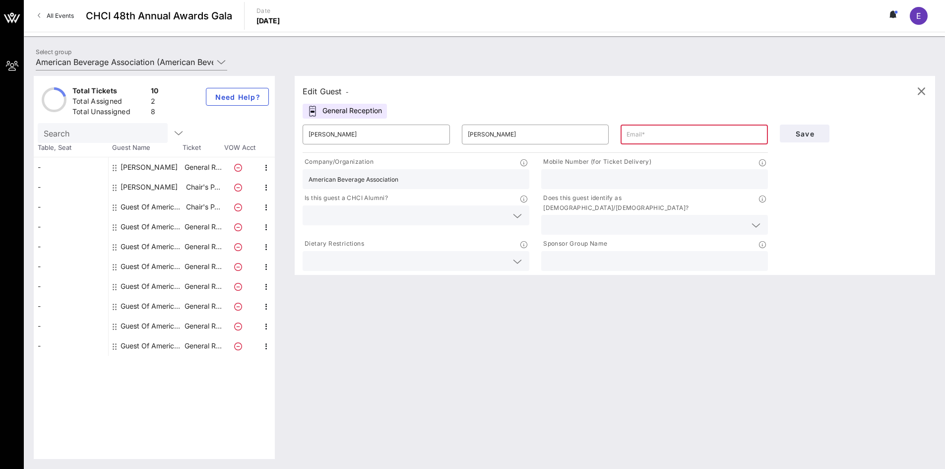
click at [629, 133] on input "text" at bounding box center [693, 134] width 135 height 16
paste input "[EMAIL_ADDRESS][DOMAIN_NAME]"
type input "[EMAIL_ADDRESS][DOMAIN_NAME]"
click at [675, 218] on input "text" at bounding box center [646, 224] width 199 height 13
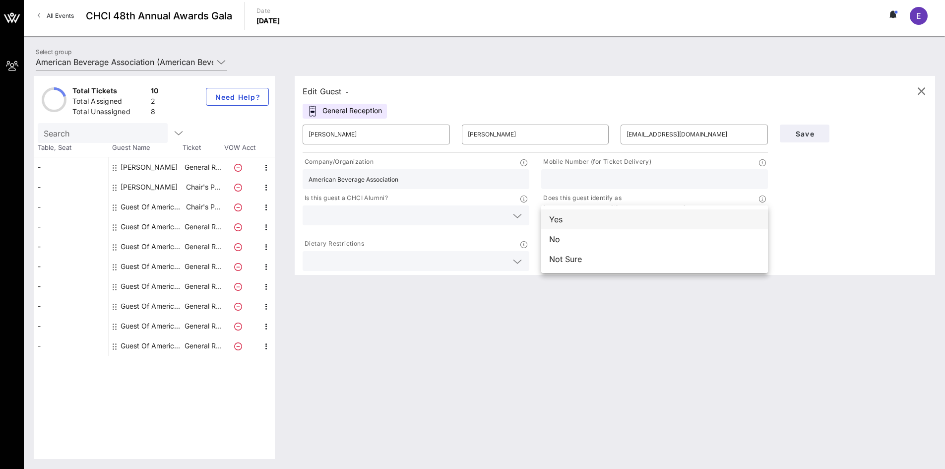
click at [656, 217] on div "Yes" at bounding box center [654, 219] width 227 height 20
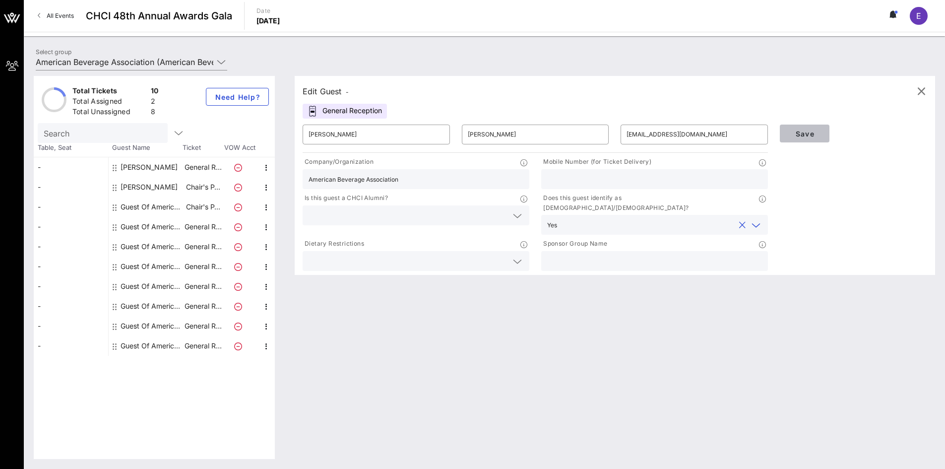
click at [791, 133] on span "Save" at bounding box center [805, 133] width 34 height 8
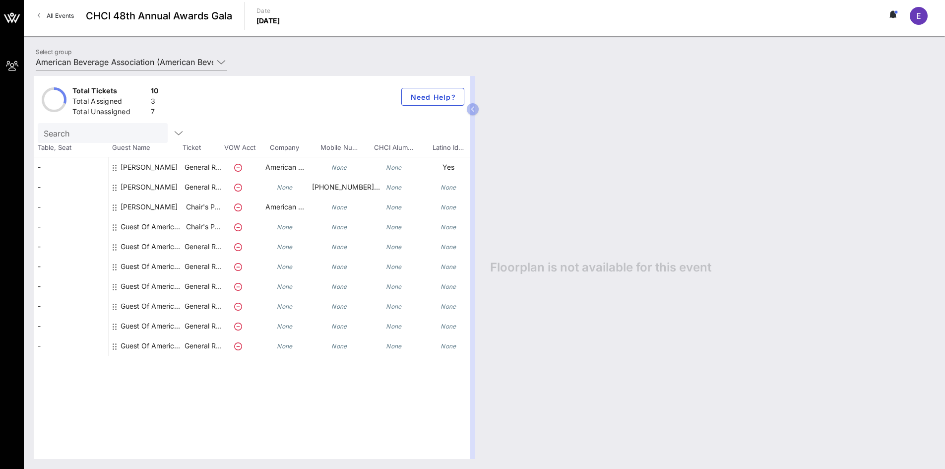
click at [155, 248] on div "Guest Of American Beverage Association" at bounding box center [152, 247] width 62 height 20
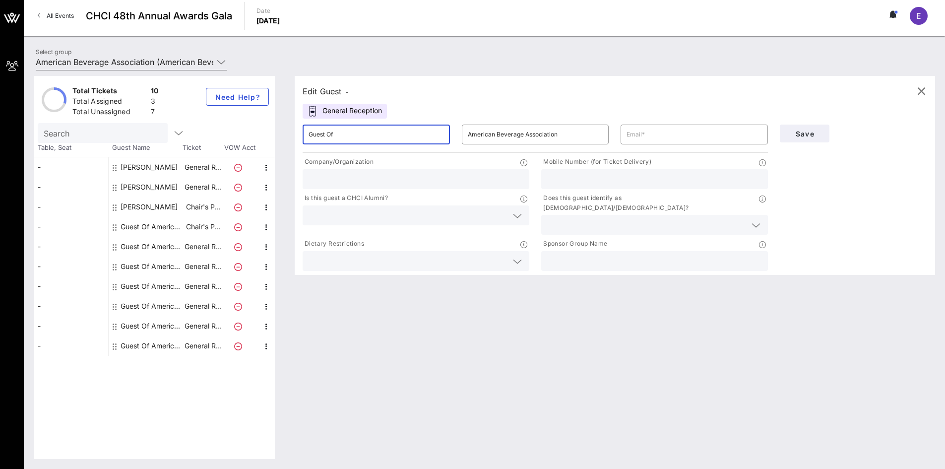
drag, startPoint x: 346, startPoint y: 134, endPoint x: 242, endPoint y: 130, distance: 104.2
click at [242, 130] on div "Total Tickets 10 Total Assigned 3 Total Unassigned 7 Need Help? Search Table, S…" at bounding box center [484, 267] width 901 height 383
type input "[PERSON_NAME]"
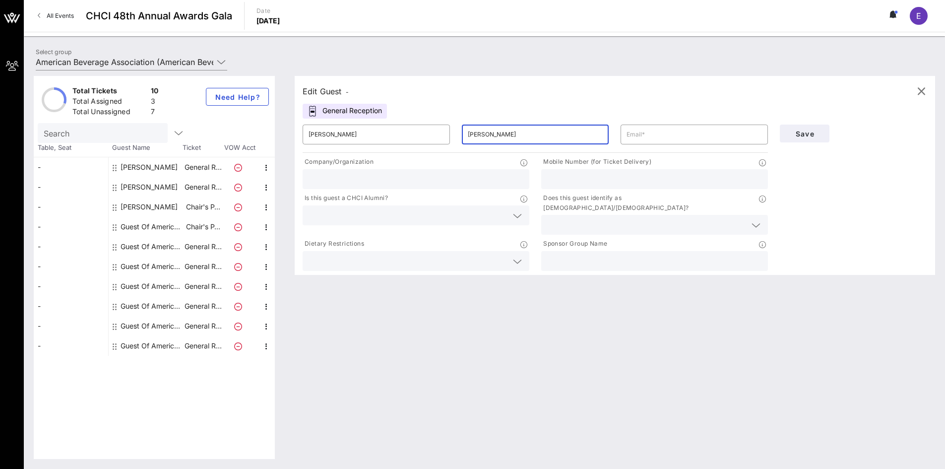
type input "[PERSON_NAME]"
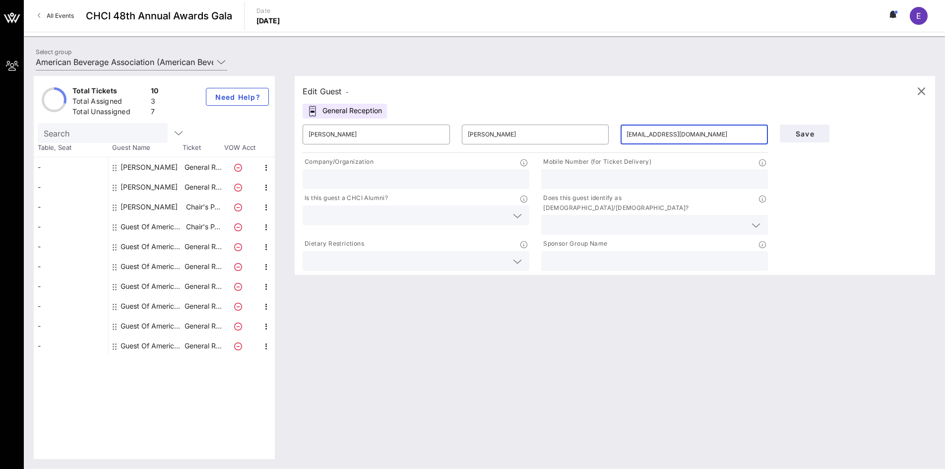
type input "[EMAIL_ADDRESS][DOMAIN_NAME]"
click at [482, 178] on input "text" at bounding box center [415, 179] width 215 height 13
type input "American Beverage Association"
click at [618, 218] on input "text" at bounding box center [646, 224] width 199 height 13
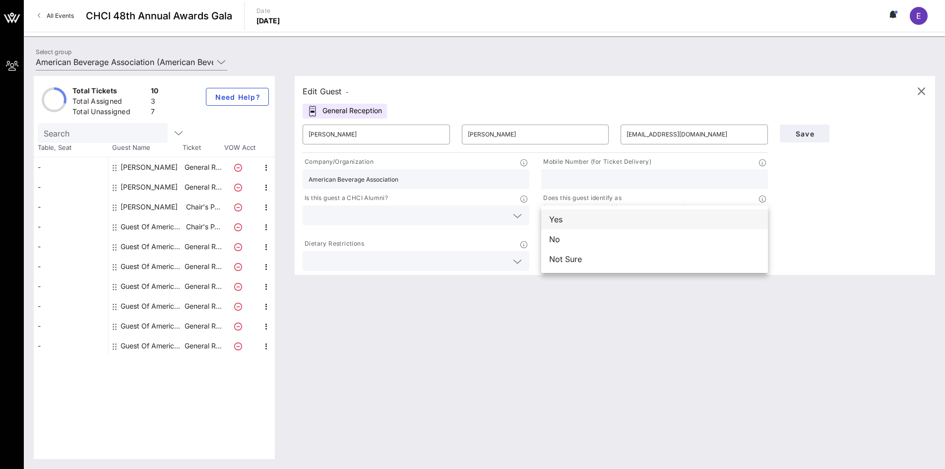
click at [580, 218] on div "Yes" at bounding box center [654, 219] width 227 height 20
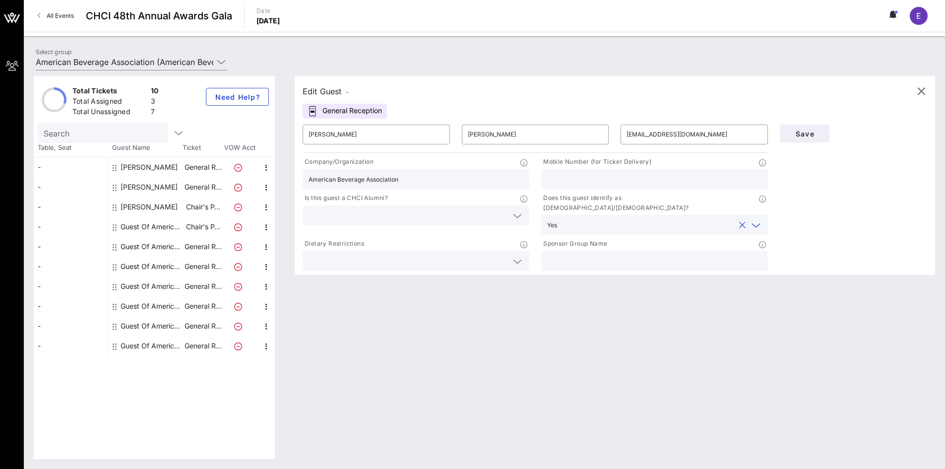
click at [816, 212] on div "Save" at bounding box center [853, 196] width 159 height 154
click at [499, 255] on input "text" at bounding box center [407, 260] width 199 height 13
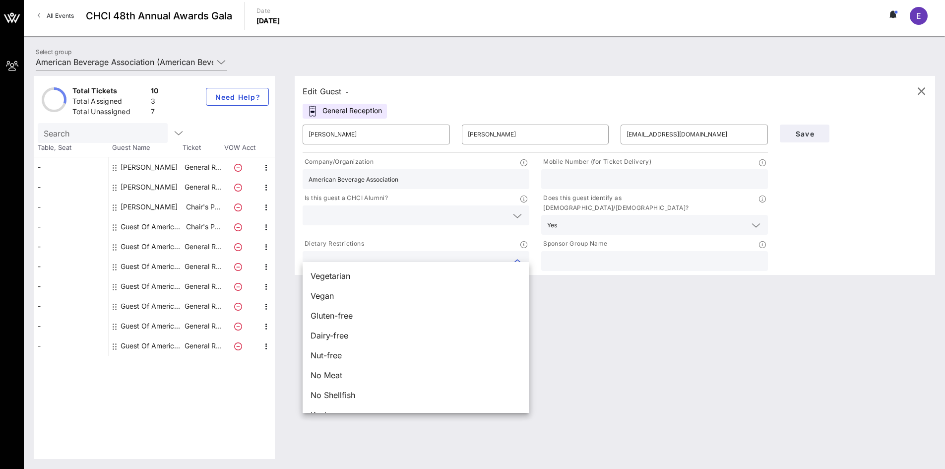
click at [562, 288] on div "Edit Guest - General Reception ​ [PERSON_NAME] ​ [PERSON_NAME] ​ [EMAIL_ADDRESS…" at bounding box center [610, 267] width 650 height 383
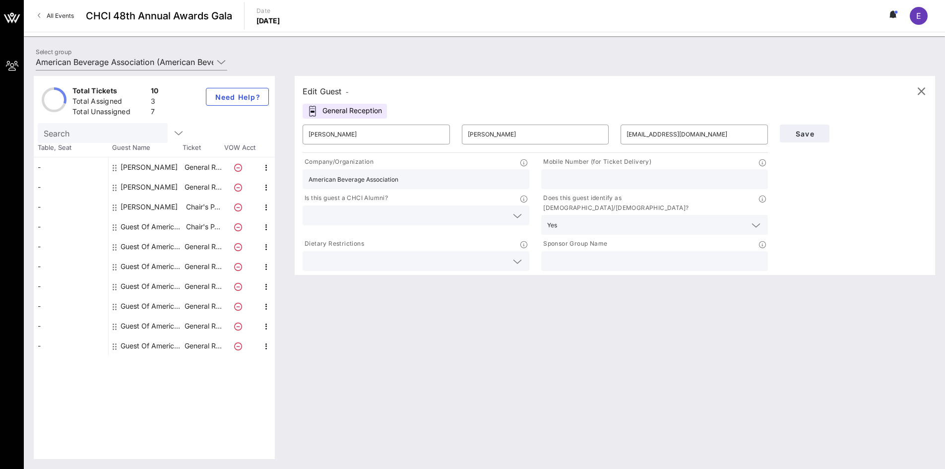
click at [520, 217] on icon at bounding box center [517, 216] width 9 height 12
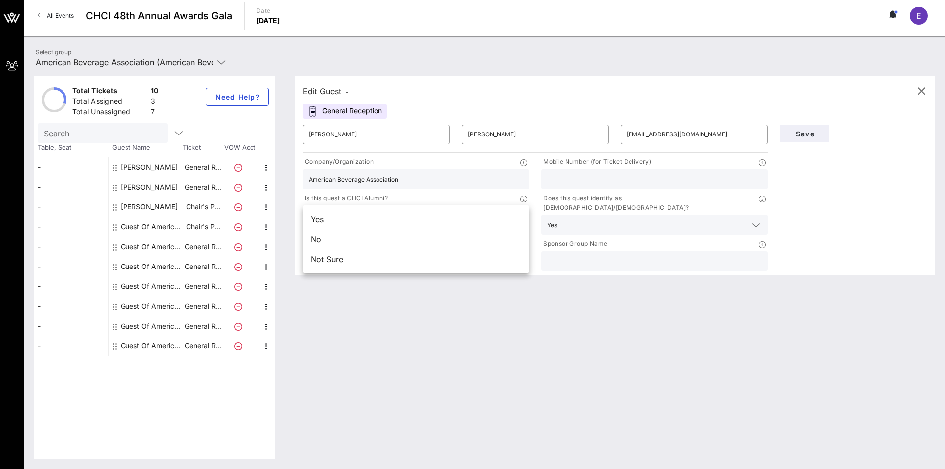
click at [599, 340] on div "Edit Guest - General Reception ​ [PERSON_NAME] ​ [PERSON_NAME] ​ [EMAIL_ADDRESS…" at bounding box center [610, 267] width 650 height 383
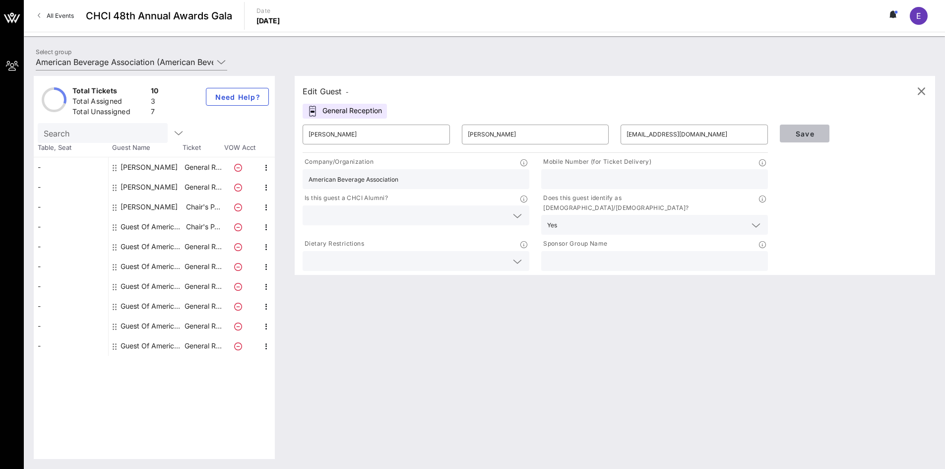
click at [790, 136] on span "Save" at bounding box center [805, 133] width 34 height 8
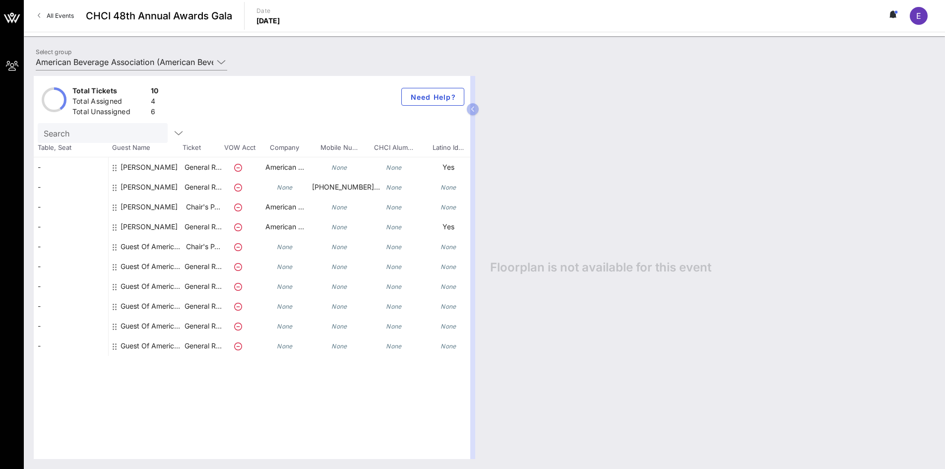
click at [195, 151] on span "Ticket" at bounding box center [203, 148] width 40 height 10
click at [193, 148] on span "Ticket" at bounding box center [203, 148] width 40 height 10
click at [173, 131] on icon "button" at bounding box center [179, 133] width 12 height 12
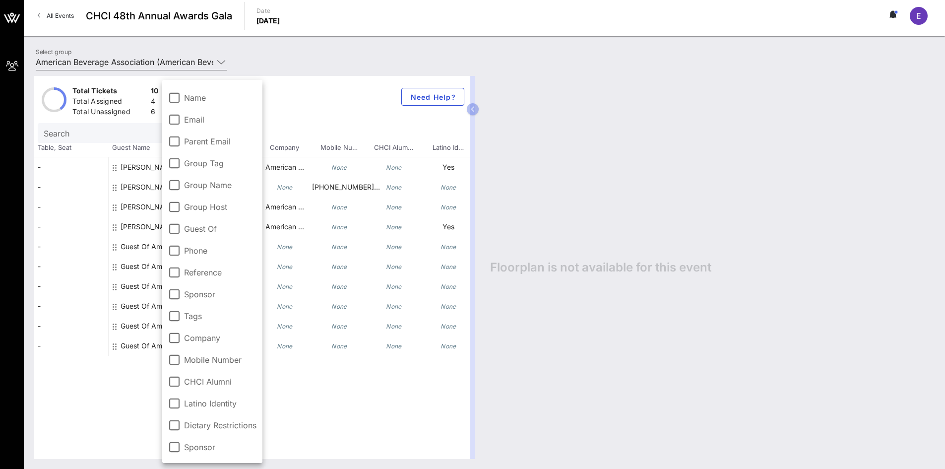
click at [135, 423] on div "Total Tickets 10 Total Assigned 4 Total Unassigned 6 Need Help? Search Table, S…" at bounding box center [252, 267] width 436 height 383
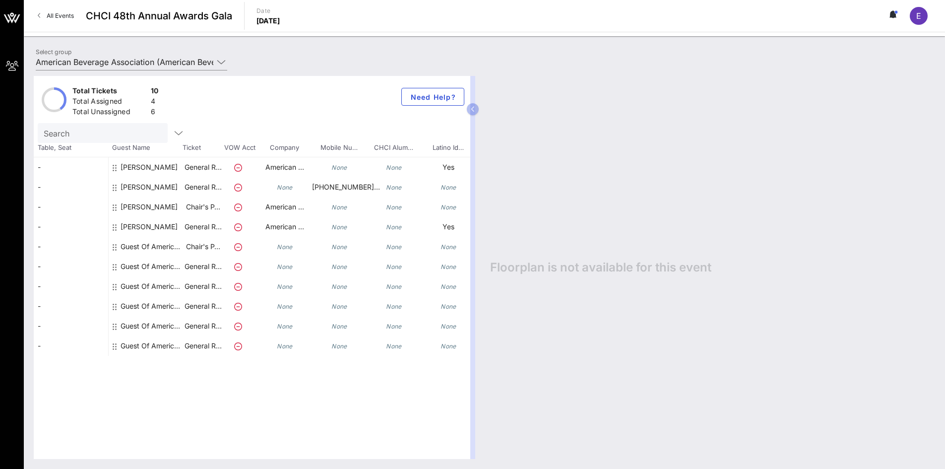
click at [166, 249] on div "Guest Of American Beverage Association" at bounding box center [152, 247] width 62 height 20
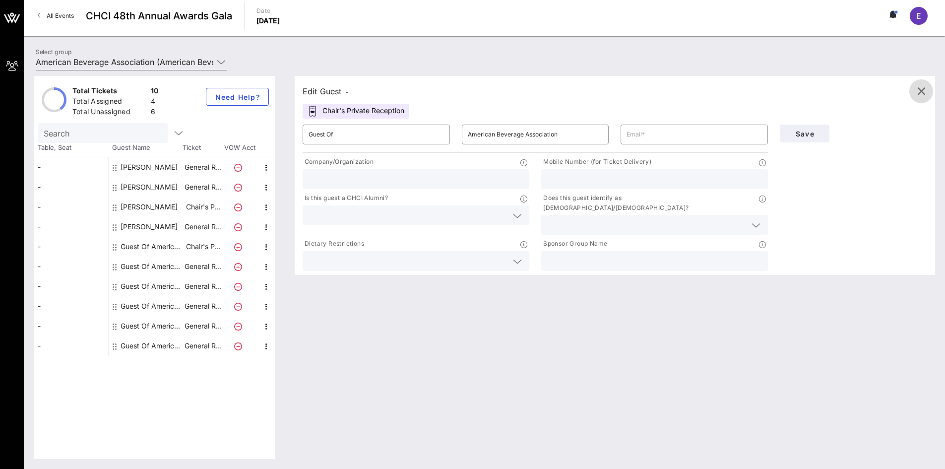
click at [919, 90] on icon "button" at bounding box center [921, 91] width 12 height 12
